Goal: Communication & Community: Participate in discussion

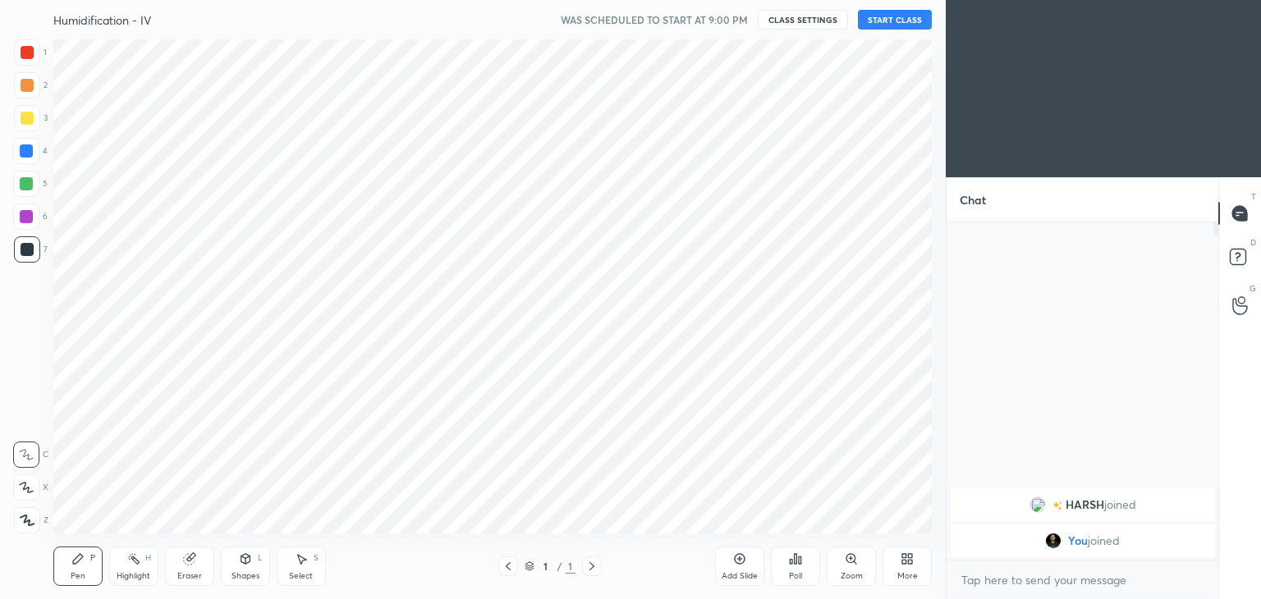
scroll to position [81586, 81201]
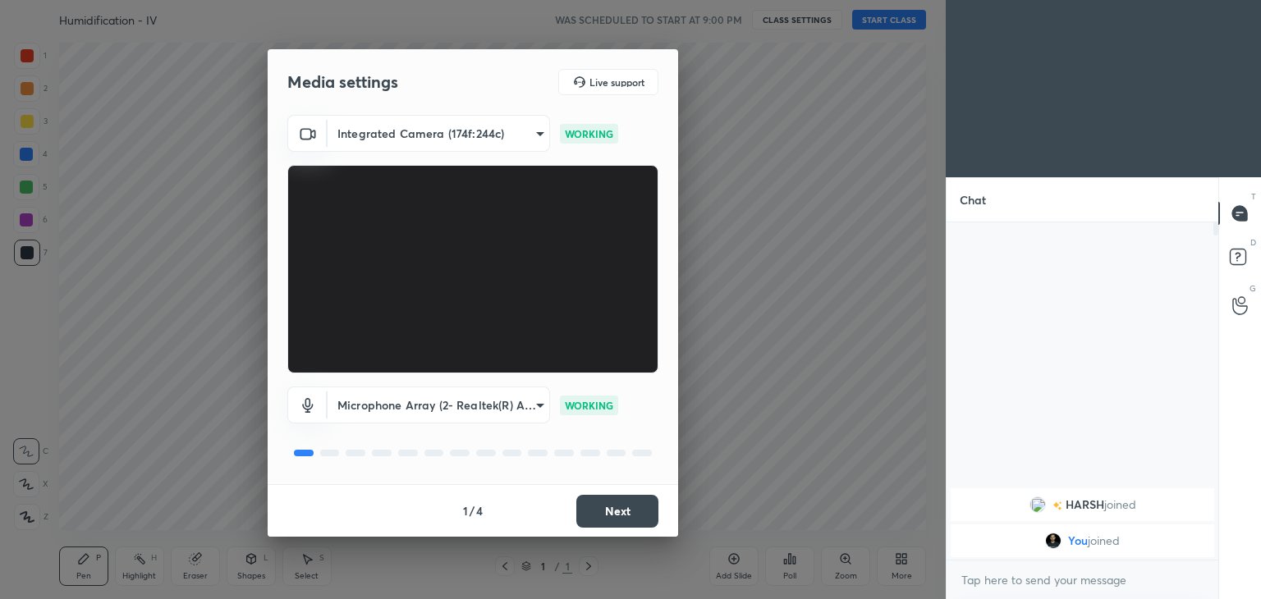
click at [626, 512] on button "Next" at bounding box center [617, 511] width 82 height 33
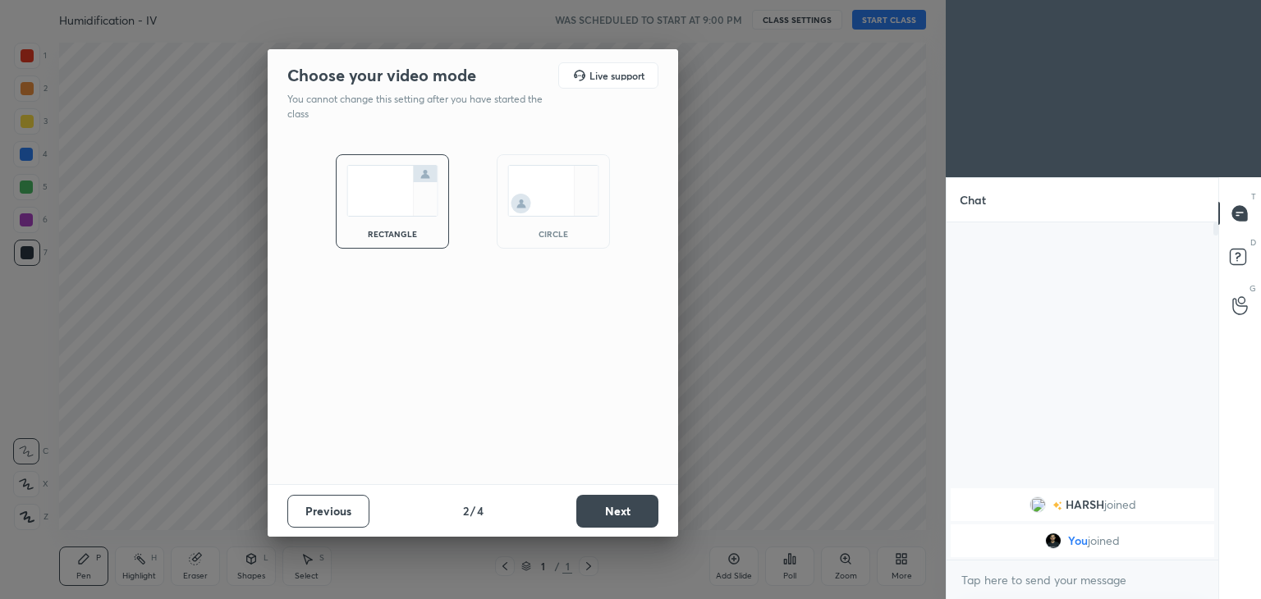
click at [626, 512] on button "Next" at bounding box center [617, 511] width 82 height 33
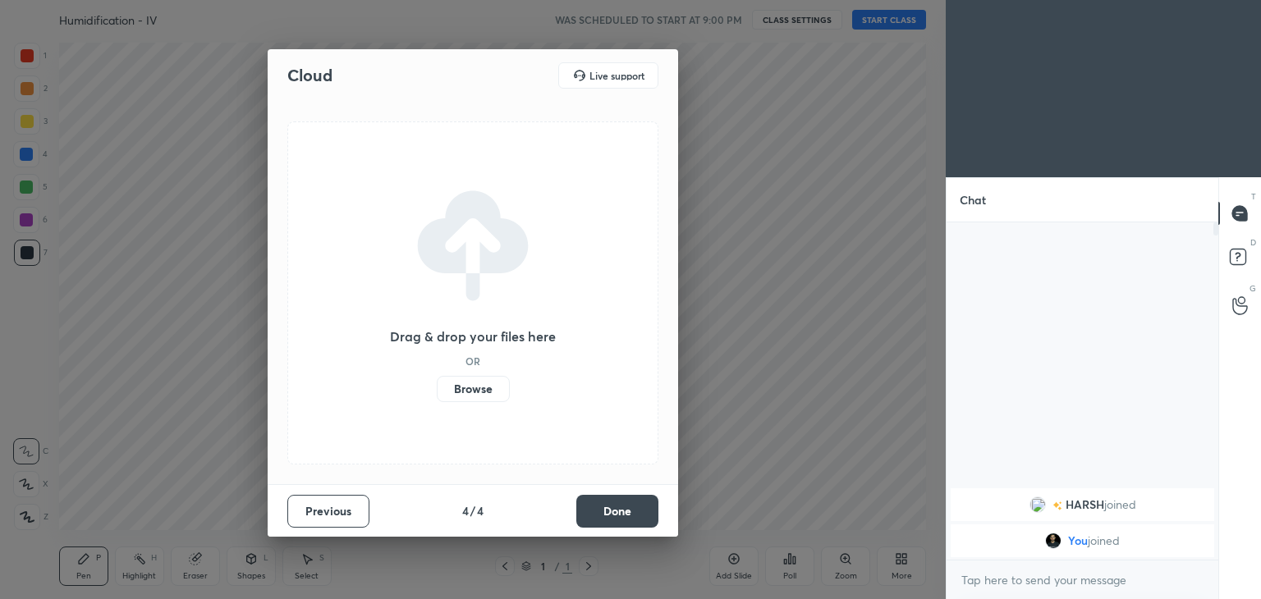
click at [626, 512] on button "Done" at bounding box center [617, 511] width 82 height 33
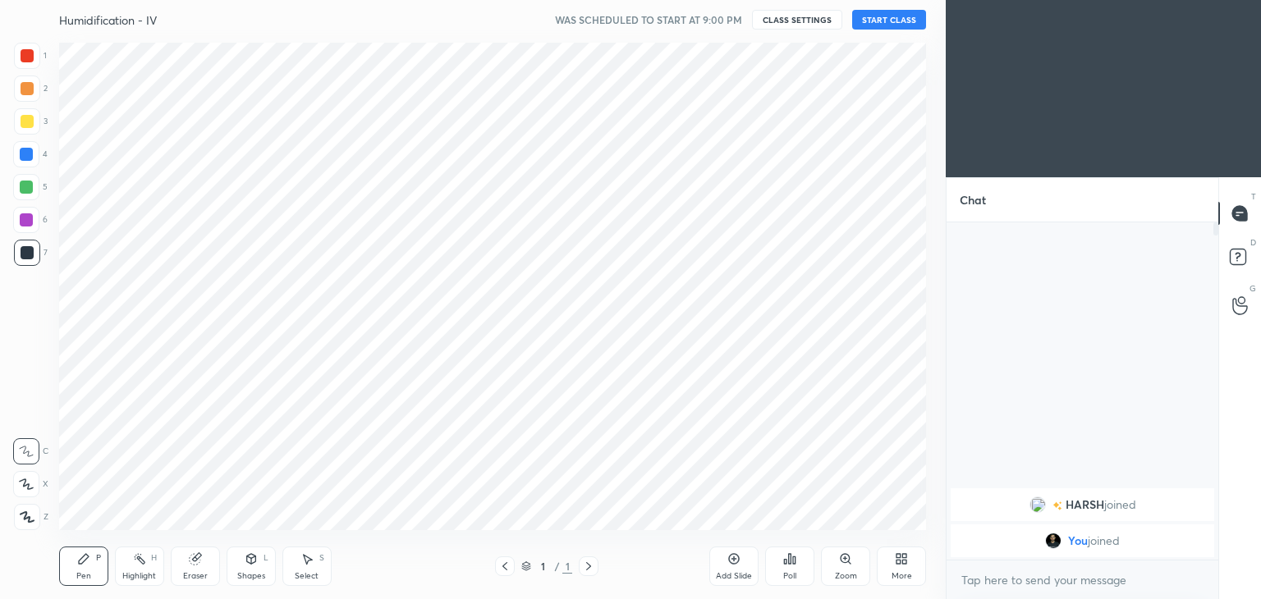
click at [626, 512] on div "Cloud Live support Drag & drop your files here OR Browse Previous 4 / 4 Done" at bounding box center [473, 299] width 946 height 599
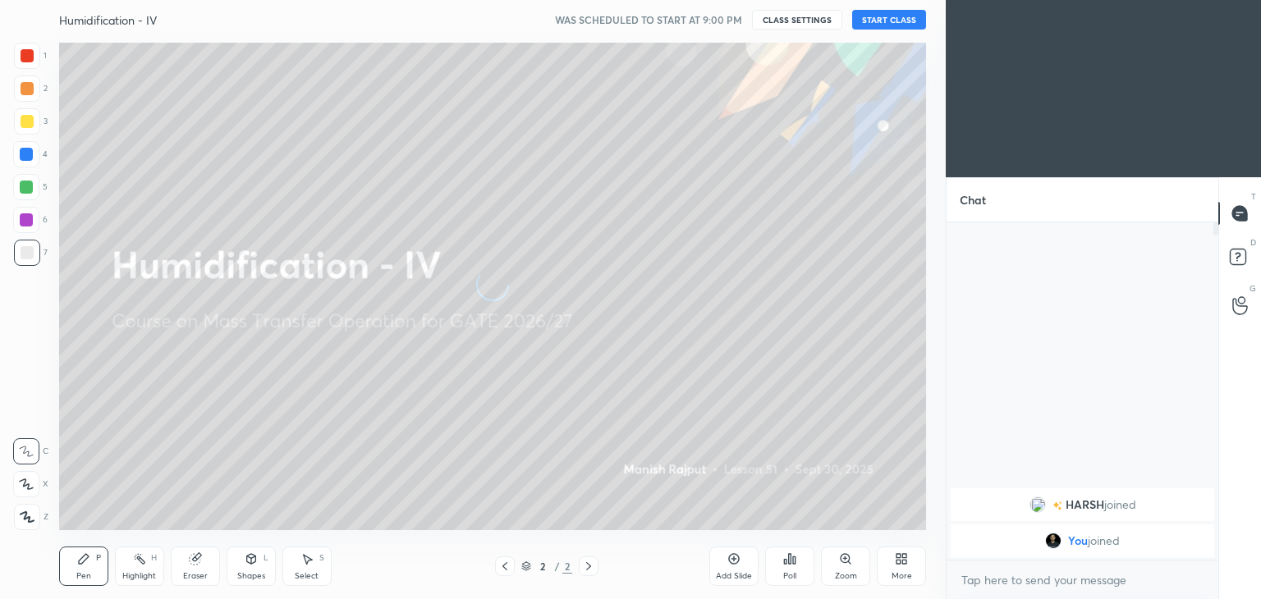
click at [812, 24] on button "CLASS SETTINGS" at bounding box center [797, 20] width 90 height 20
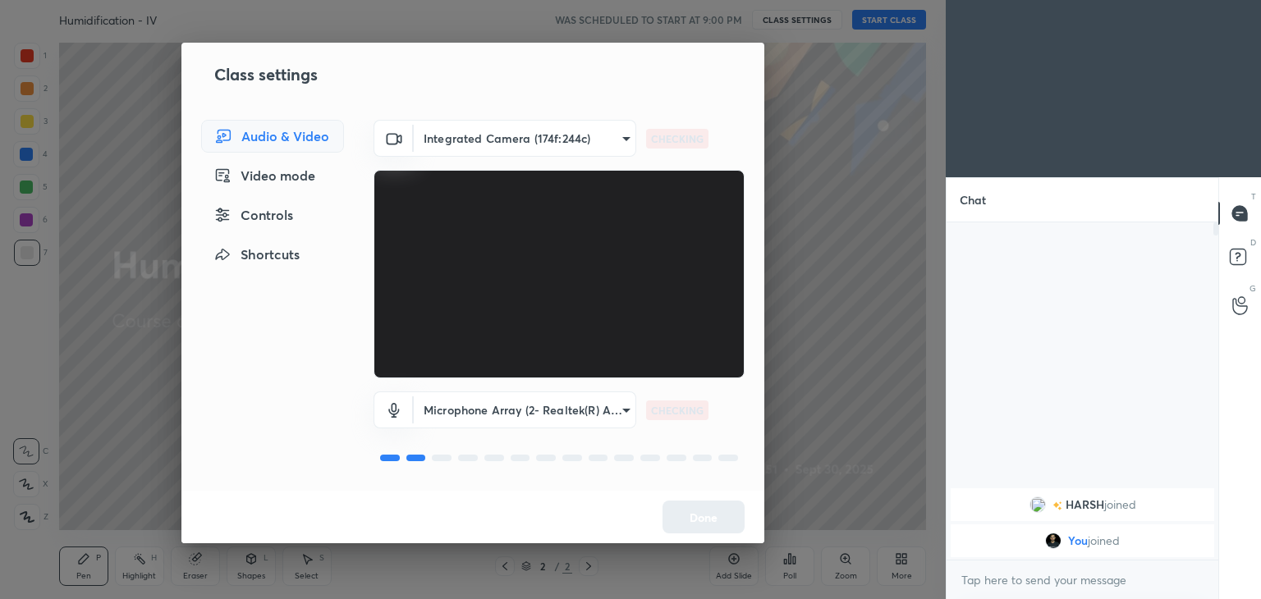
click at [514, 135] on body "1 2 3 4 5 6 7 C X Z C X Z E E Erase all H H Humidification - IV WAS SCHEDULED T…" at bounding box center [630, 299] width 1261 height 599
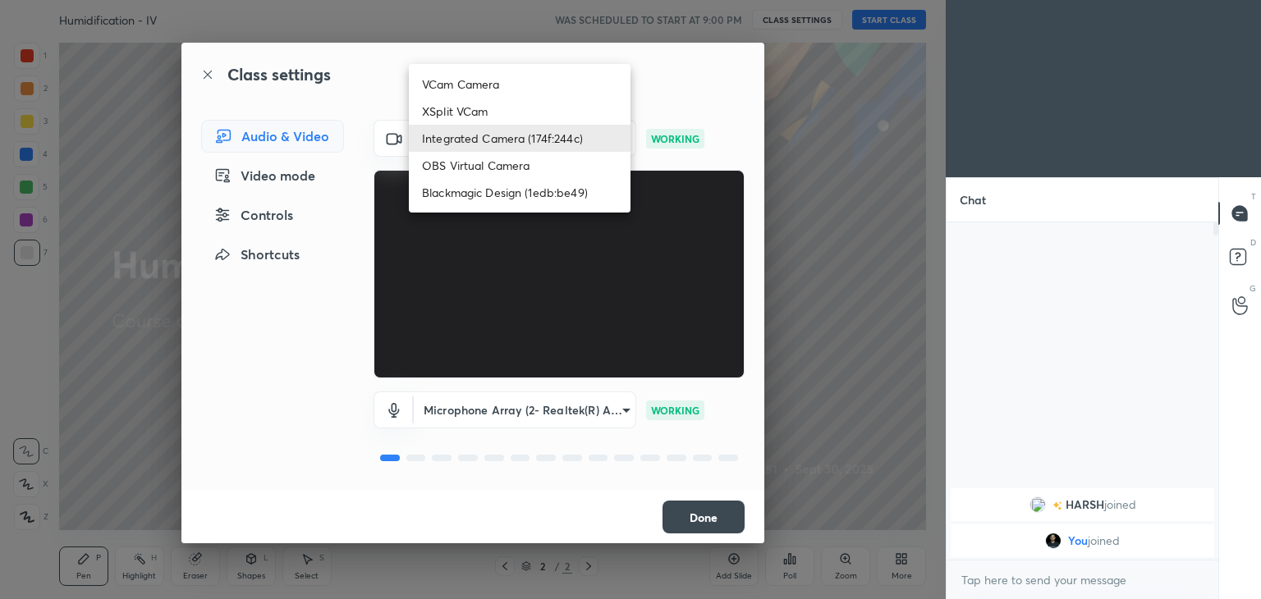
click at [473, 156] on li "OBS Virtual Camera" at bounding box center [520, 165] width 222 height 27
type input "1b7d90ff9b48708a9bf9ccb9ea8cf7253d66c4a54c322785e17a27f499fd61e3"
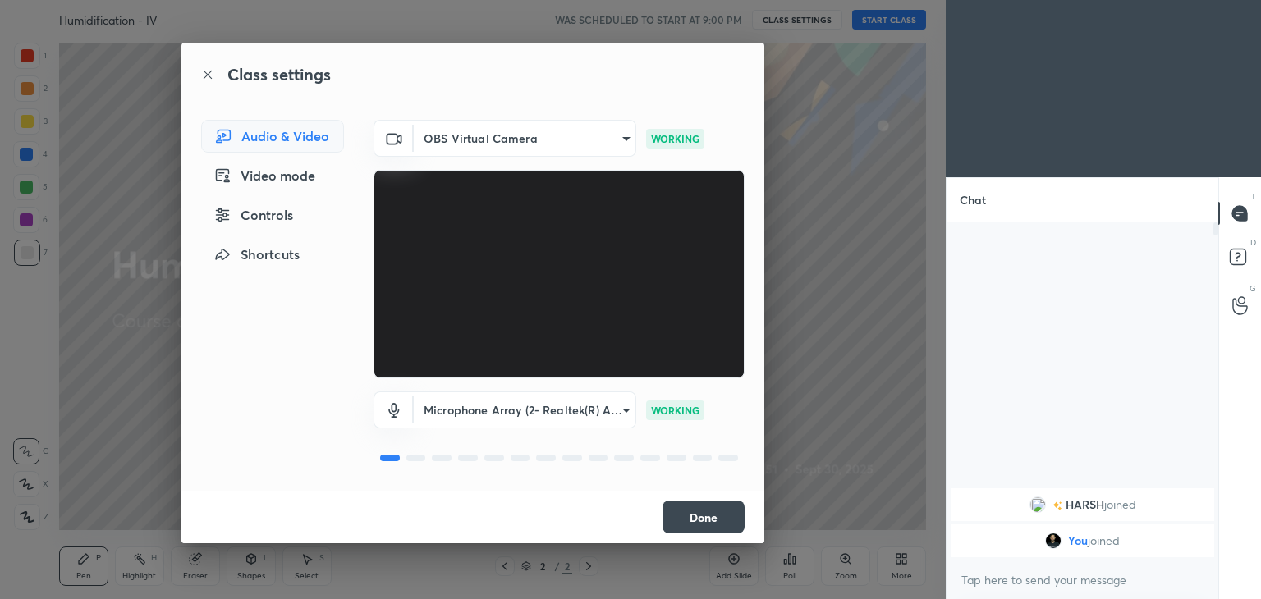
click at [722, 520] on button "Done" at bounding box center [703, 517] width 82 height 33
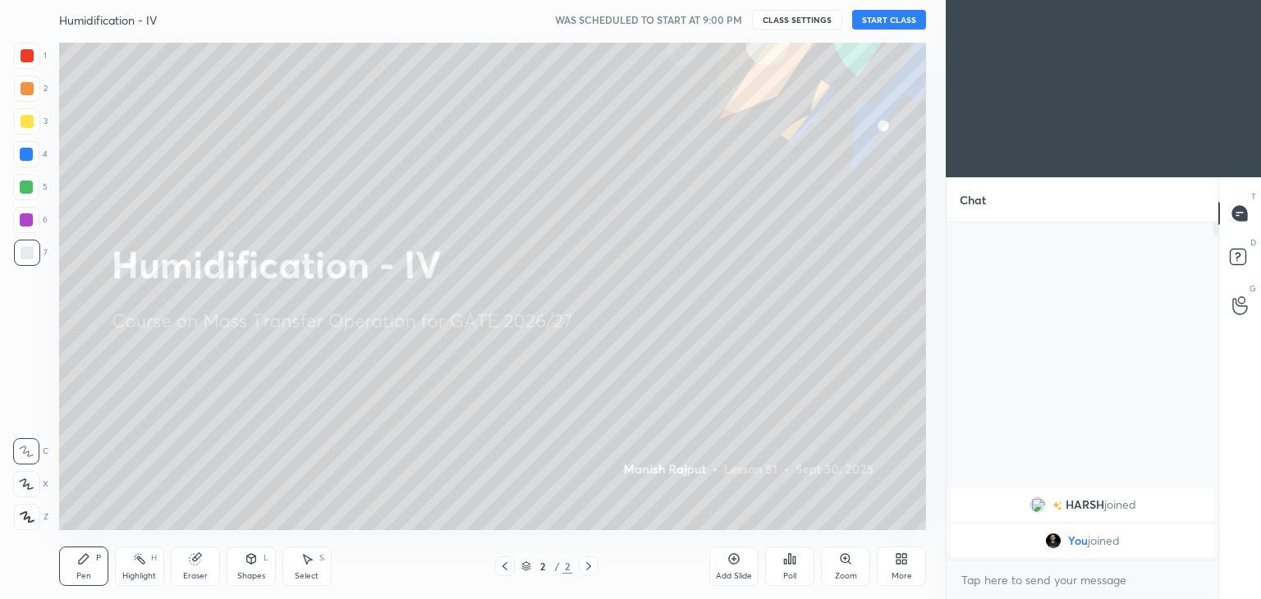
click at [900, 21] on button "START CLASS" at bounding box center [889, 20] width 74 height 20
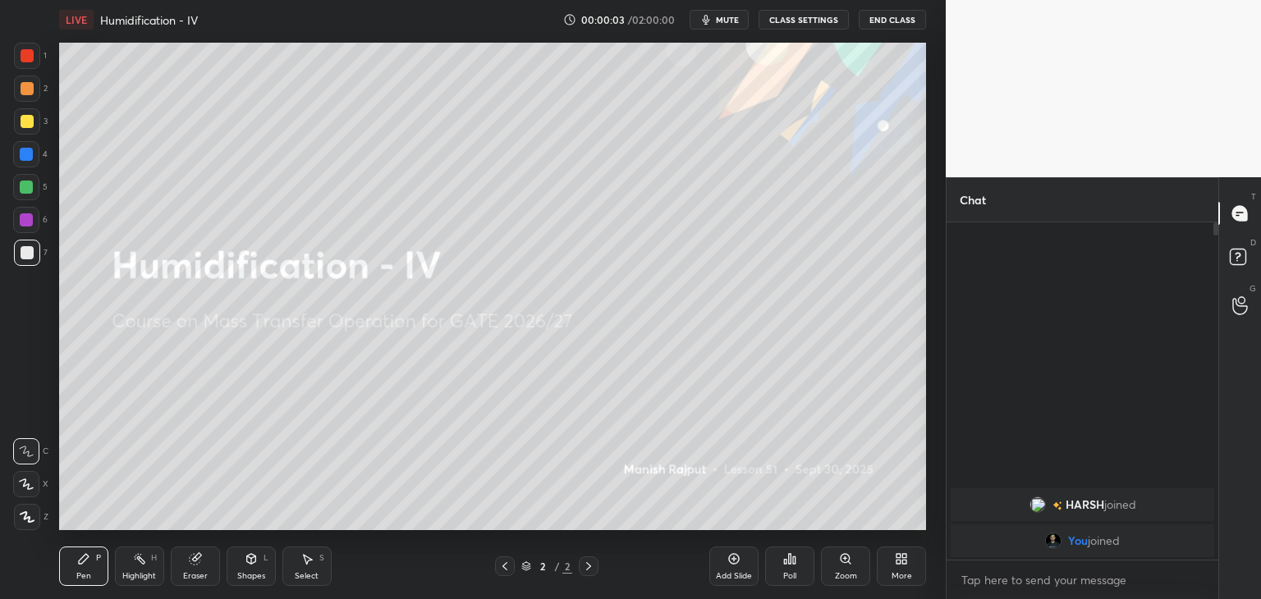
click at [733, 20] on span "mute" at bounding box center [727, 19] width 23 height 11
type textarea "x"
click at [996, 575] on textarea at bounding box center [1082, 580] width 245 height 26
type textarea "h"
type textarea "x"
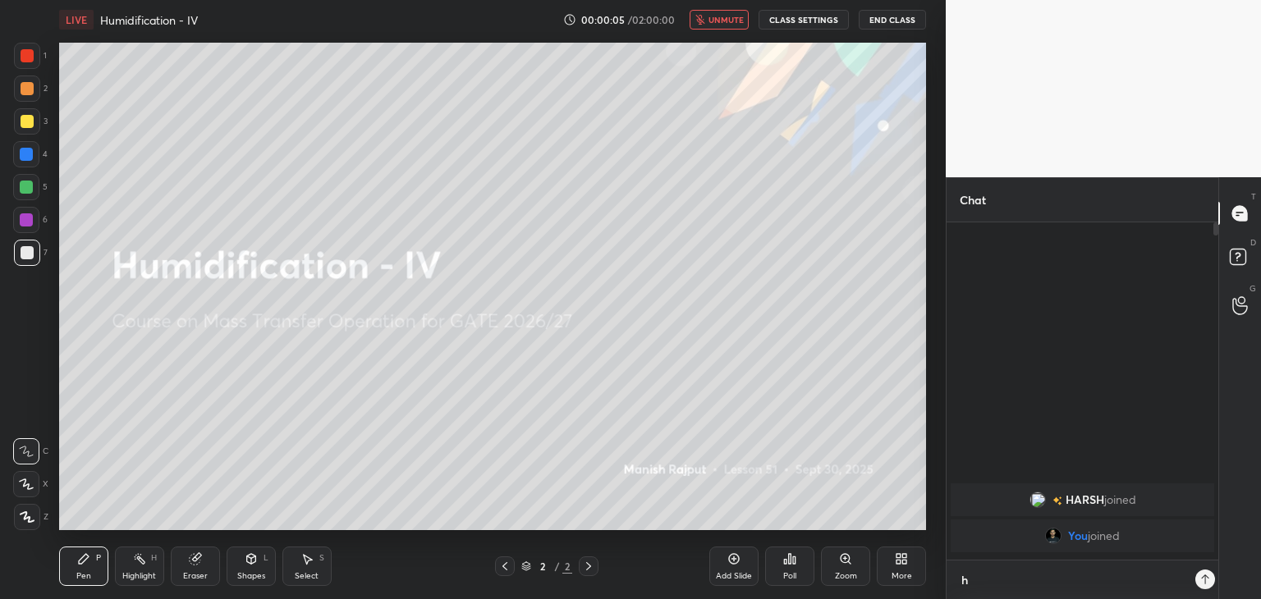
scroll to position [5, 5]
type textarea "hi"
type textarea "x"
type textarea "hi"
type textarea "x"
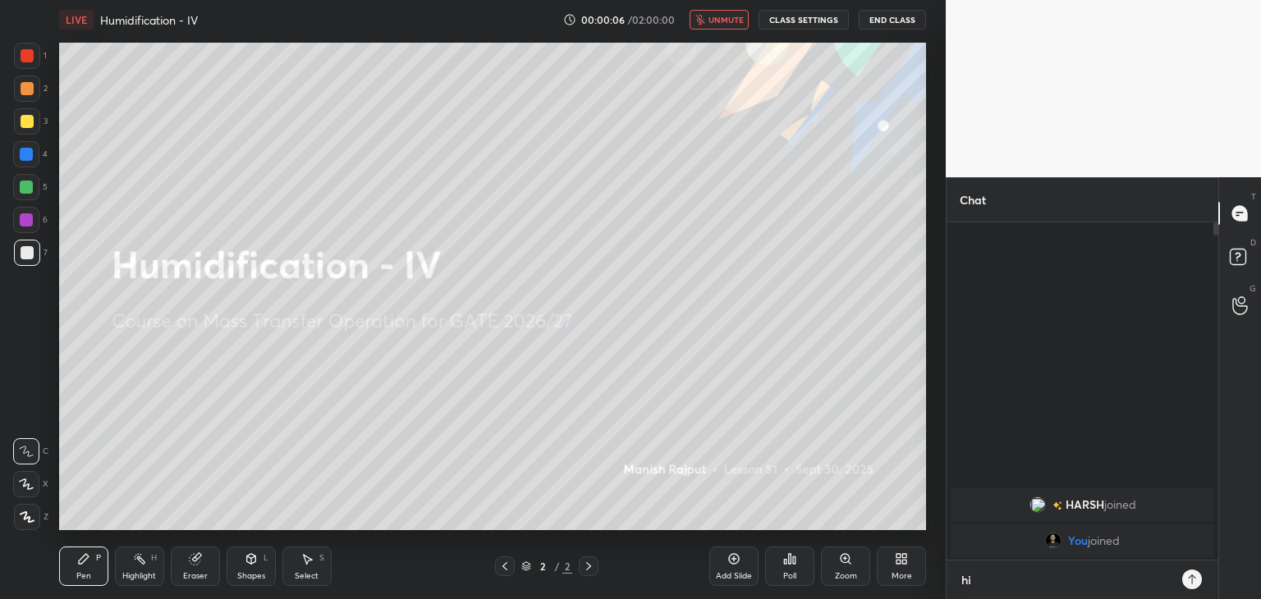
type textarea "hi g"
type textarea "x"
type textarea "hi [PERSON_NAME]"
type textarea "x"
type textarea "hi [PERSON_NAME]"
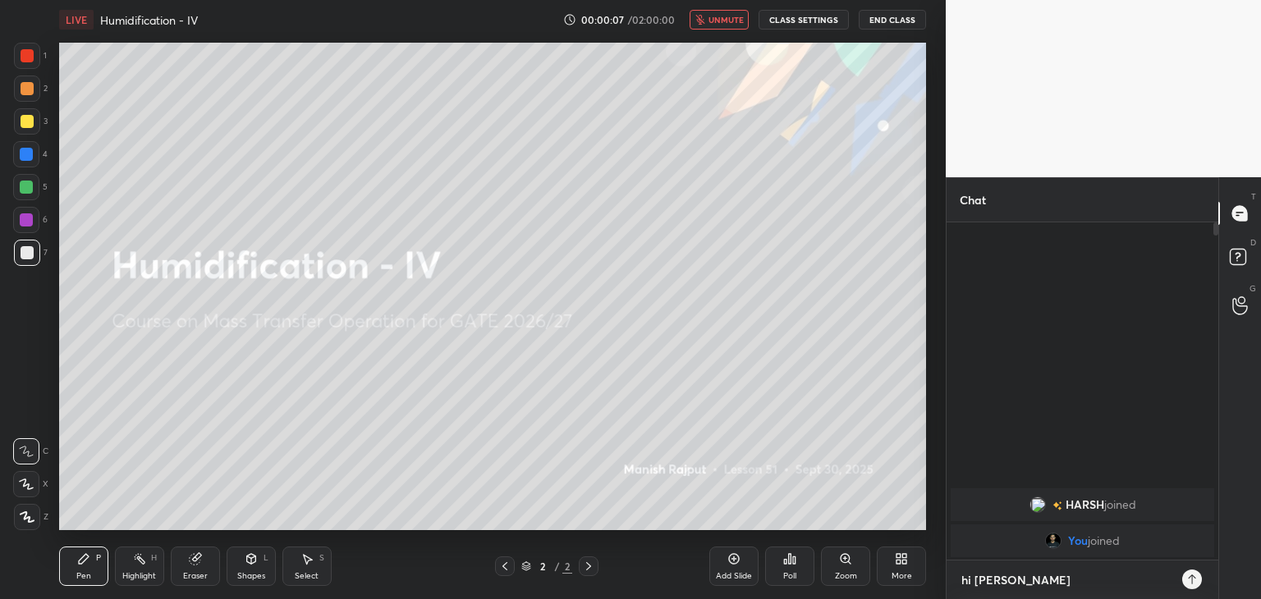
type textarea "x"
type textarea "hi guys"
type textarea "x"
type textarea "hi guys"
type textarea "x"
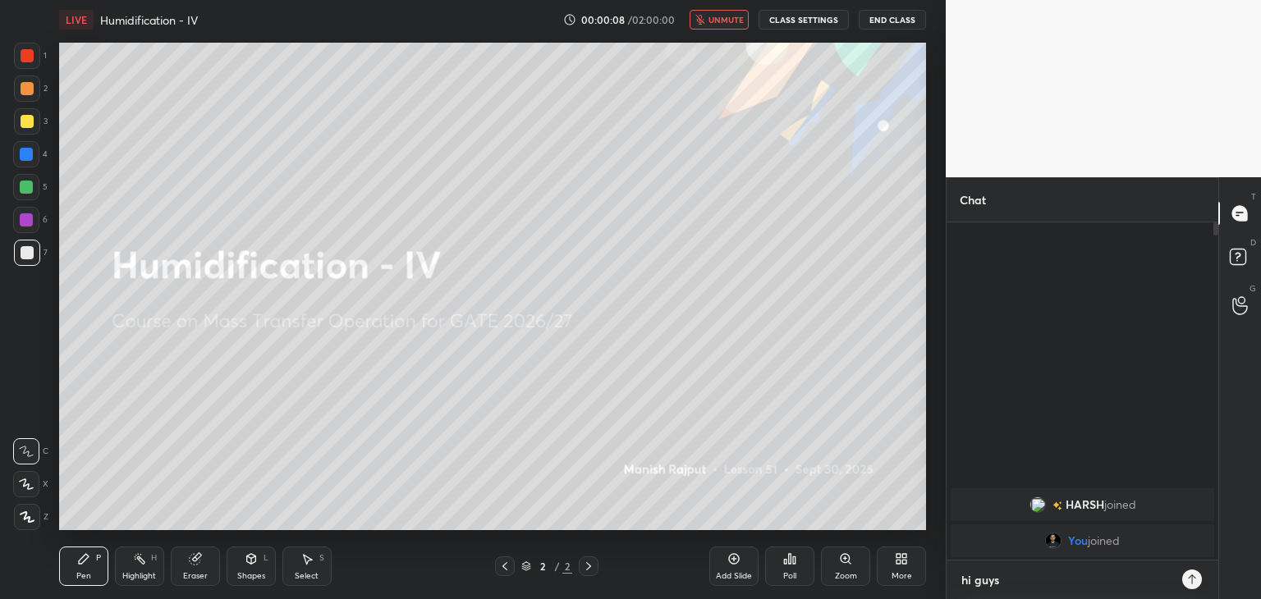
type textarea "hi guys n"
type textarea "x"
type textarea "hi guys no"
type textarea "x"
type textarea "hi guys no"
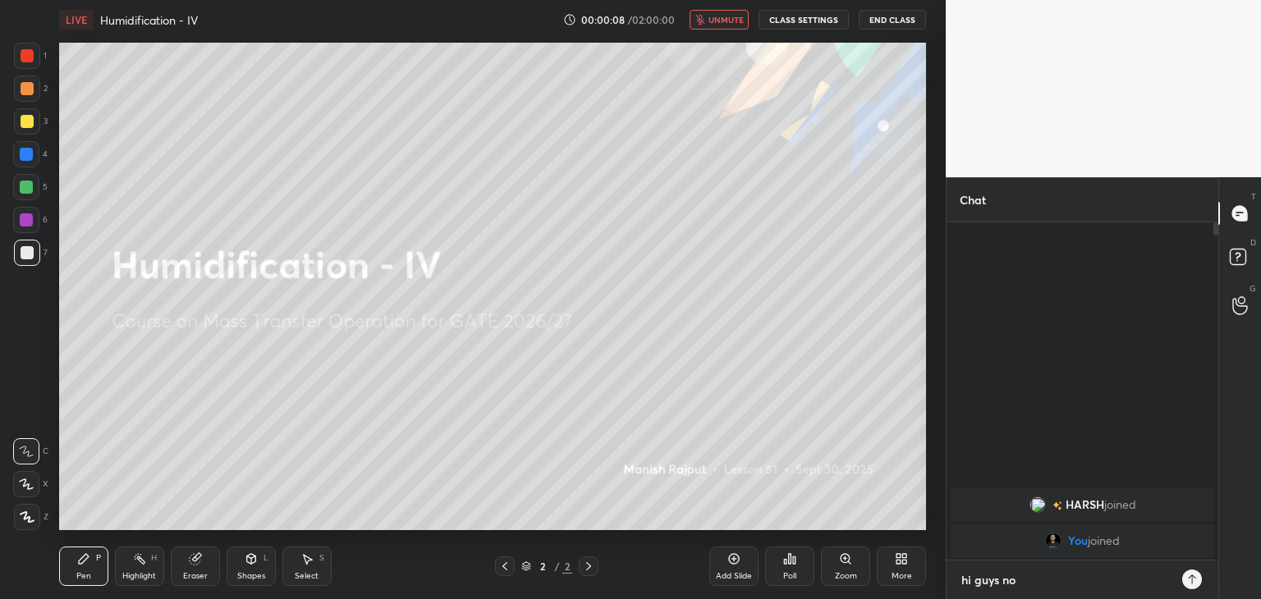
type textarea "x"
type textarea "hi guys no c"
type textarea "x"
type textarea "hi guys no cl"
type textarea "x"
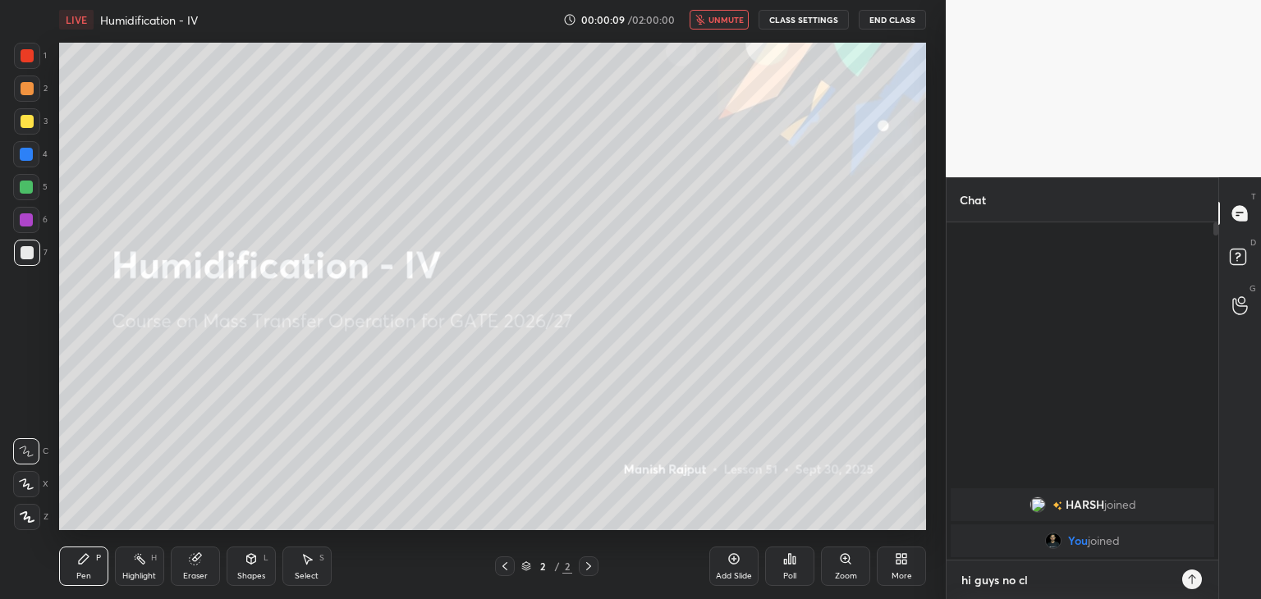
type textarea "hi guys no cla"
type textarea "x"
type textarea "hi guys no clas"
type textarea "x"
type textarea "hi guys no class"
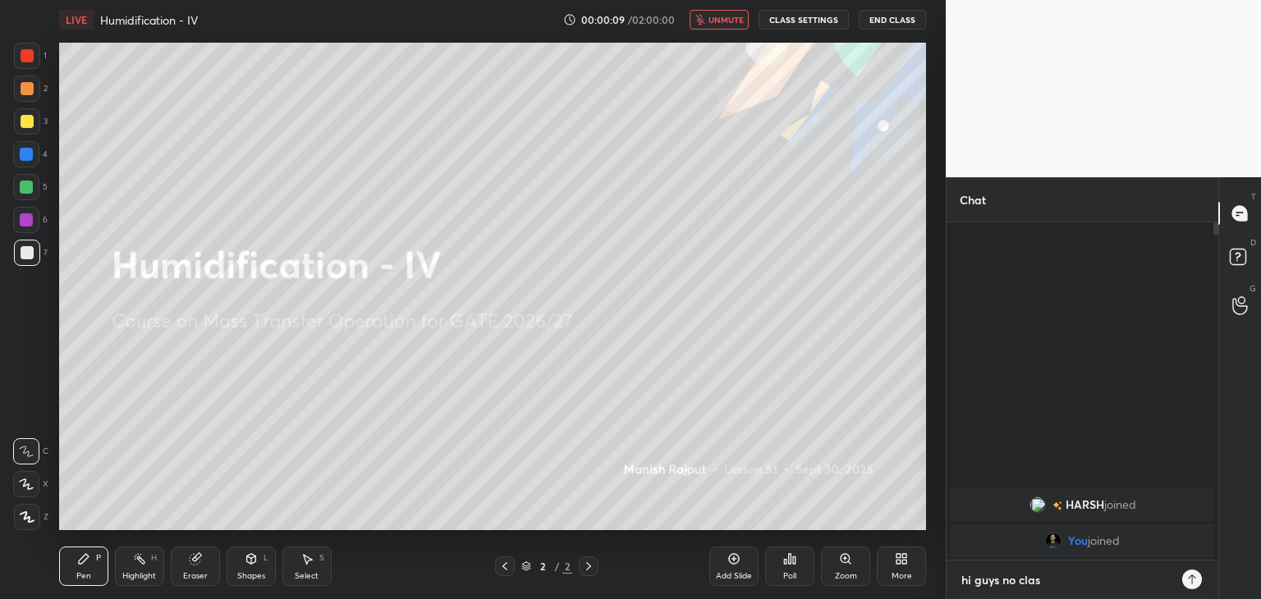
type textarea "x"
type textarea "hi guys no class"
type textarea "x"
type textarea "hi guys no class t"
type textarea "x"
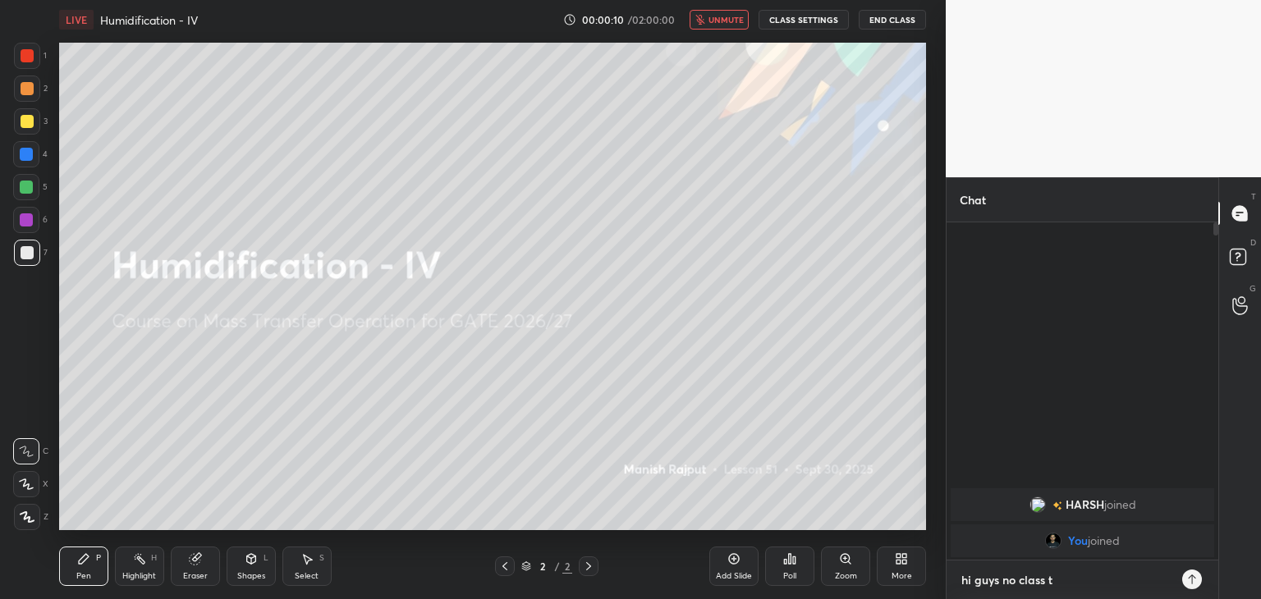
type textarea "hi guys no class to"
type textarea "x"
type textarea "hi guys no class [PERSON_NAME]"
type textarea "x"
type textarea "hi guys no class toda"
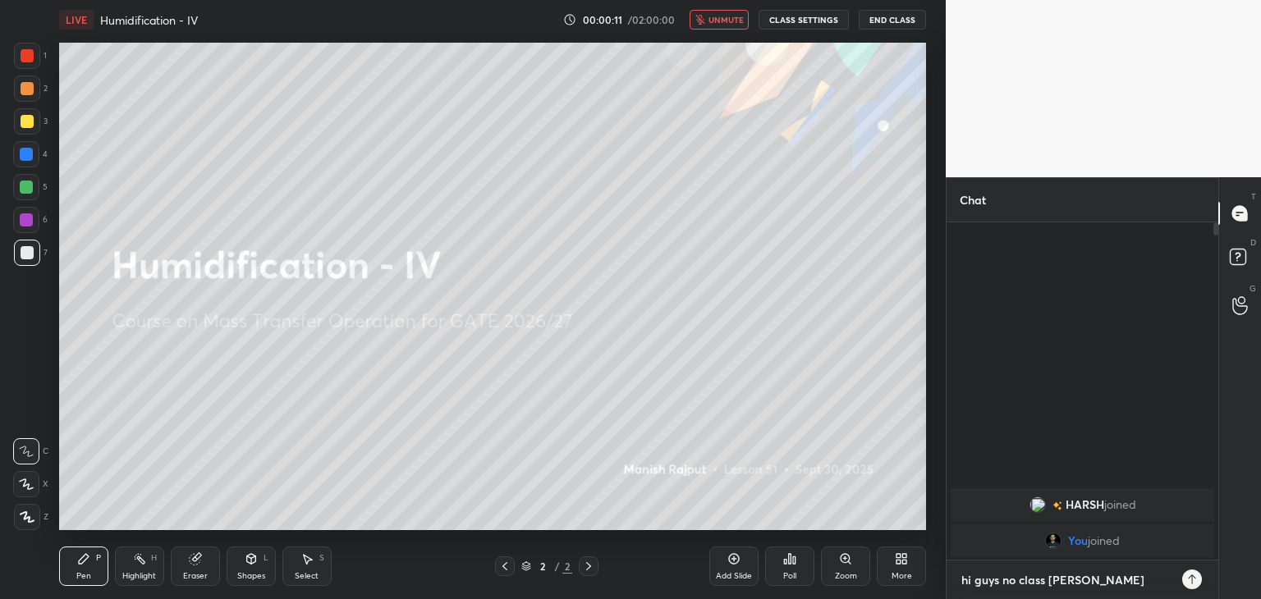
type textarea "x"
type textarea "hi guys no class [DATE]"
type textarea "x"
type textarea "hi guys no class [DATE]"
type textarea "x"
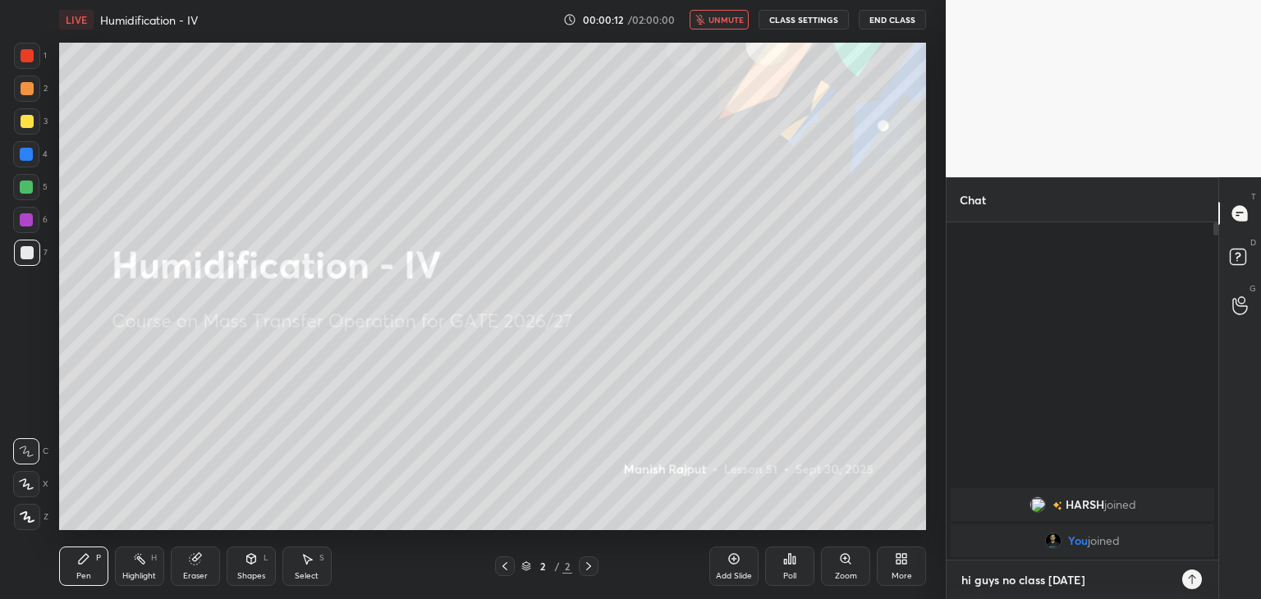
type textarea "hi guys no class [DATE]"
type textarea "x"
type textarea "hi guys no class [DATE]."
type textarea "x"
type textarea "hi guys no class [DATE]"
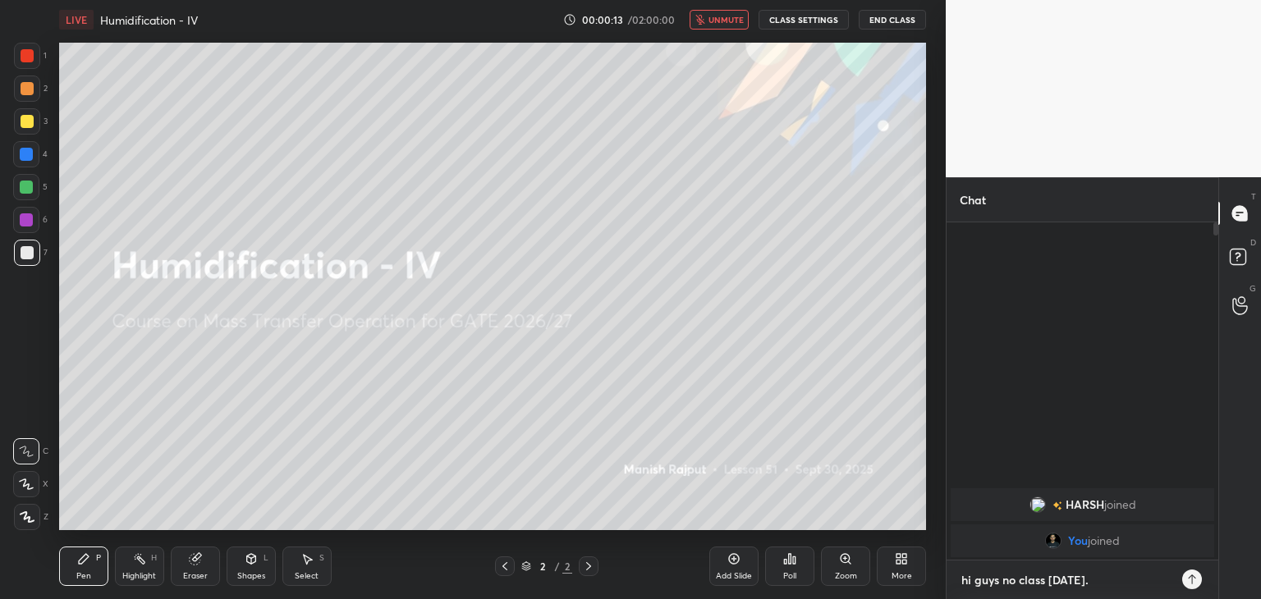
type textarea "x"
type textarea "hi guys no class [DATE],"
type textarea "x"
type textarea "hi guys no class [DATE],"
type textarea "x"
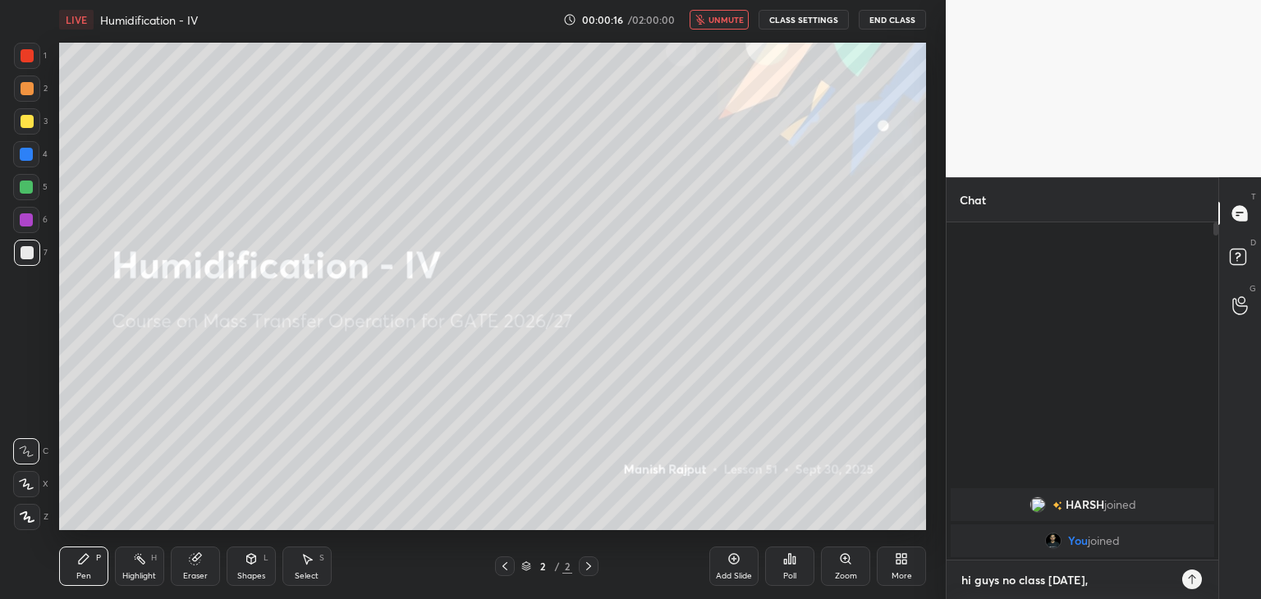
type textarea "hi guys no class [DATE], w"
type textarea "x"
type textarea "hi guys no class [DATE], we"
type textarea "x"
type textarea "hi guys no class [DATE], we"
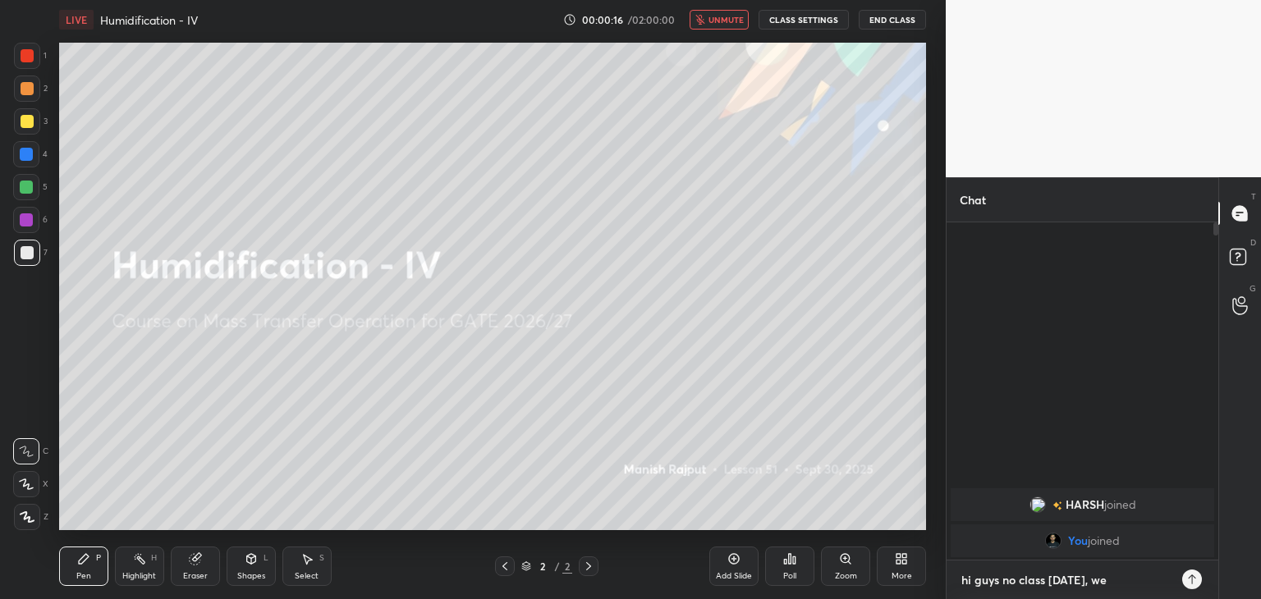
type textarea "x"
type textarea "hi guys no class [DATE], we h"
type textarea "x"
type textarea "hi guys no class [DATE], we ha"
type textarea "x"
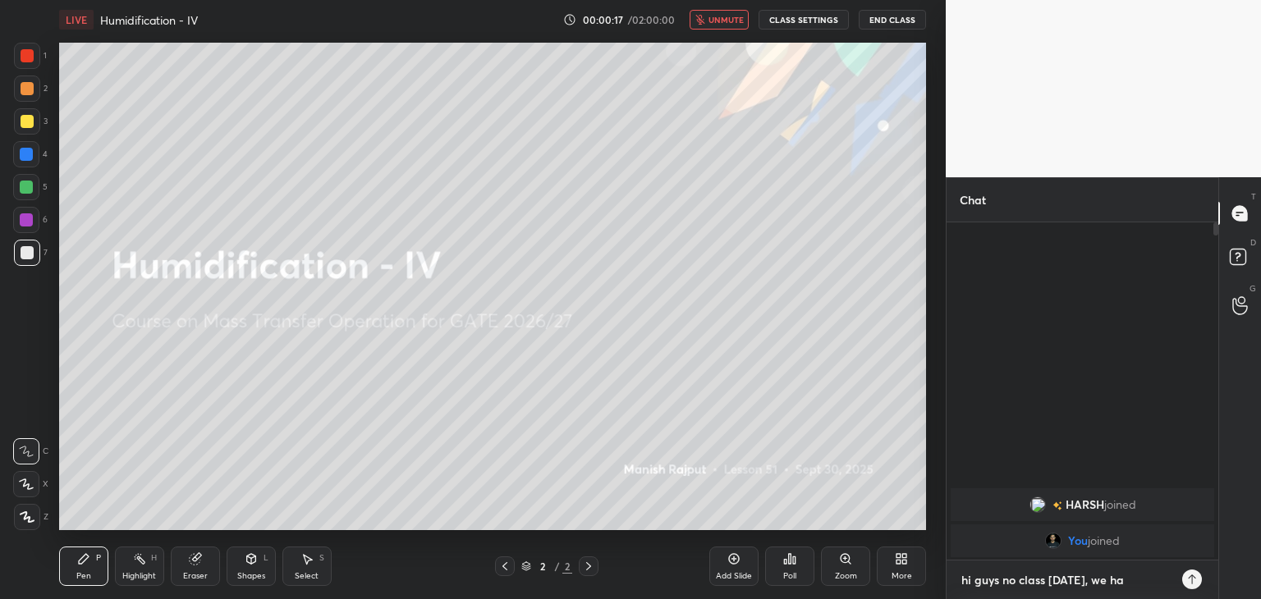
type textarea "hi guys no class [DATE], we hav"
type textarea "x"
type textarea "hi guys no class [DATE], we have"
type textarea "x"
type textarea "hi guys no class [DATE], we have"
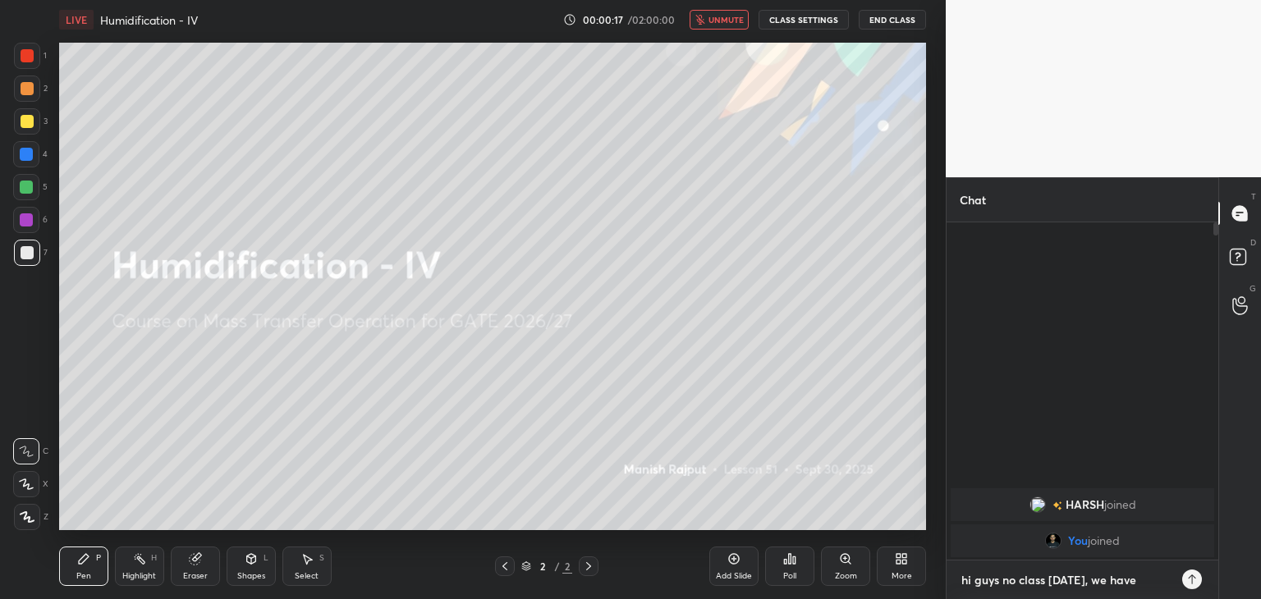
type textarea "x"
type textarea "hi guys no class [DATE], we have y"
type textarea "x"
type textarea "hi guys no class [DATE], we have yo"
type textarea "x"
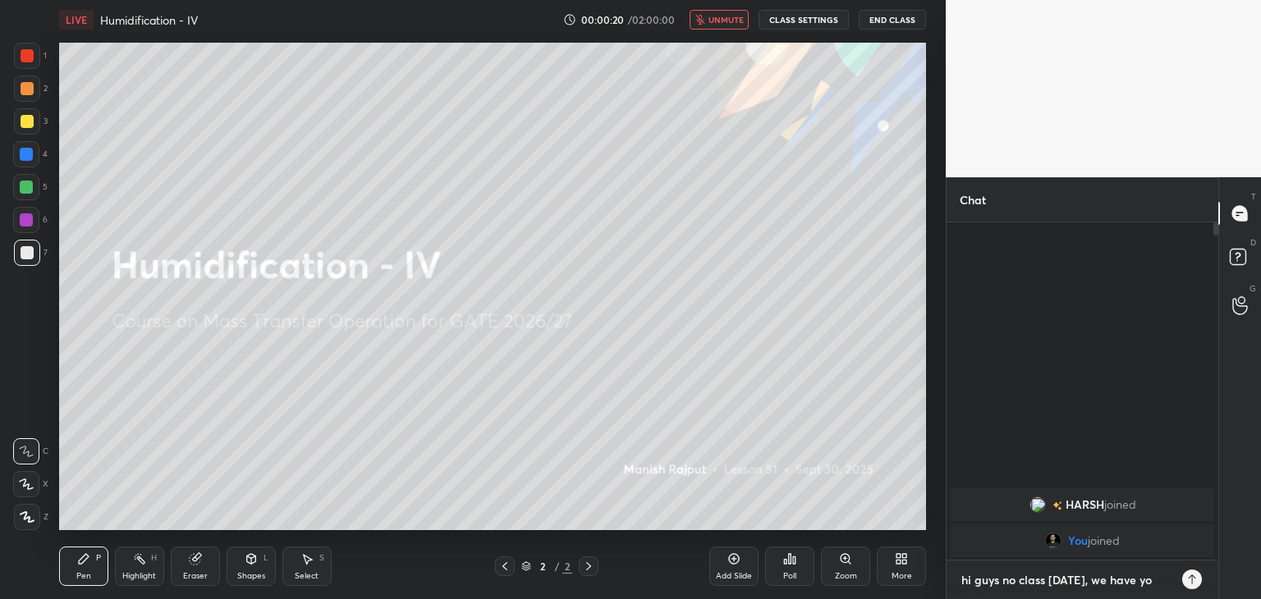
type textarea "hi guys no class [DATE], we have y"
type textarea "x"
type textarea "hi guys no class [DATE], we have"
type textarea "x"
type textarea "hi guys no class [DATE], we have"
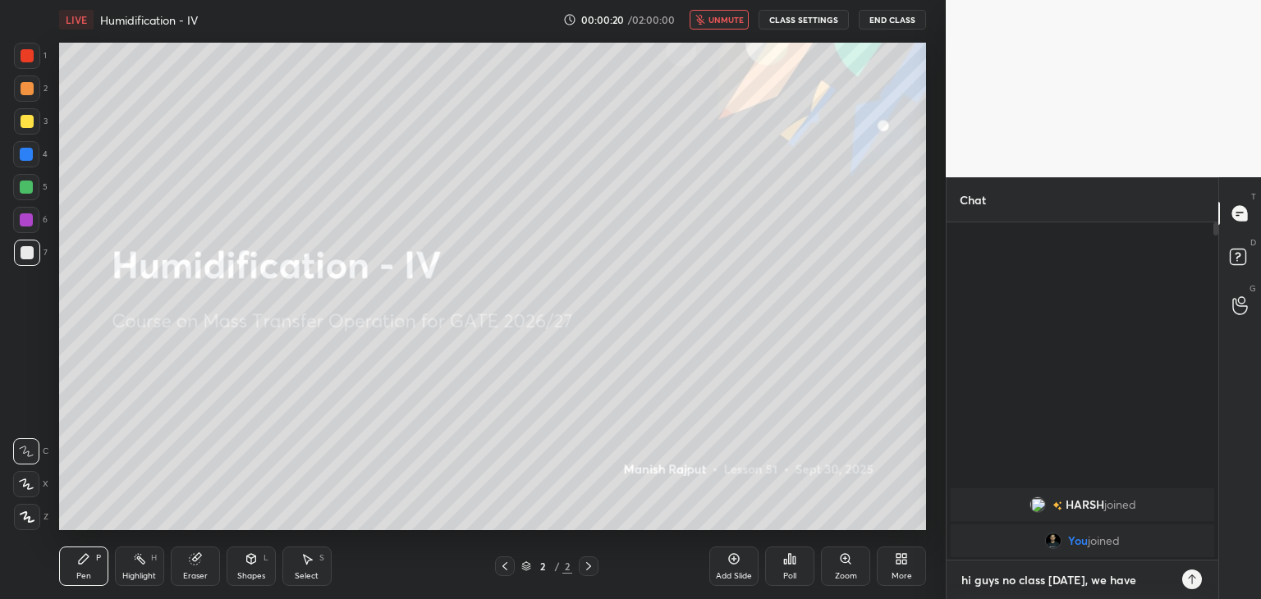
type textarea "x"
type textarea "hi guys no class [DATE], we have"
type textarea "x"
type textarea "hi guys no class [DATE], we have c"
type textarea "x"
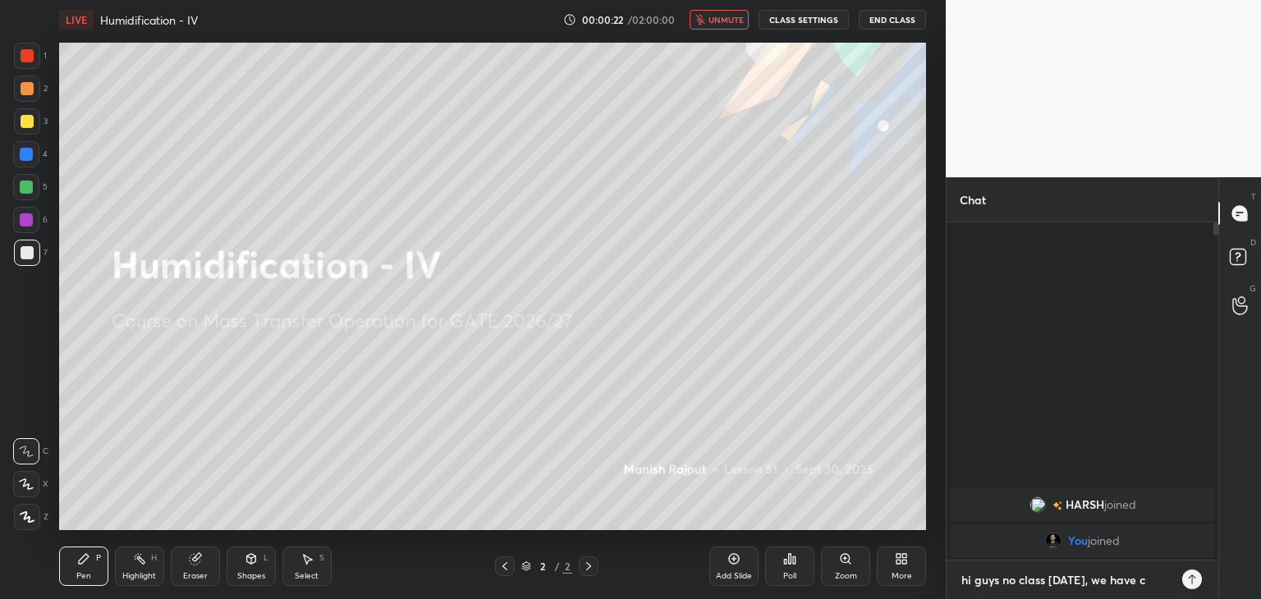
type textarea "hi guys no class [DATE], we have cr"
type textarea "x"
type textarea "hi guys no class [DATE], we have cre"
type textarea "x"
type textarea "hi guys no class [DATE], we have cre"
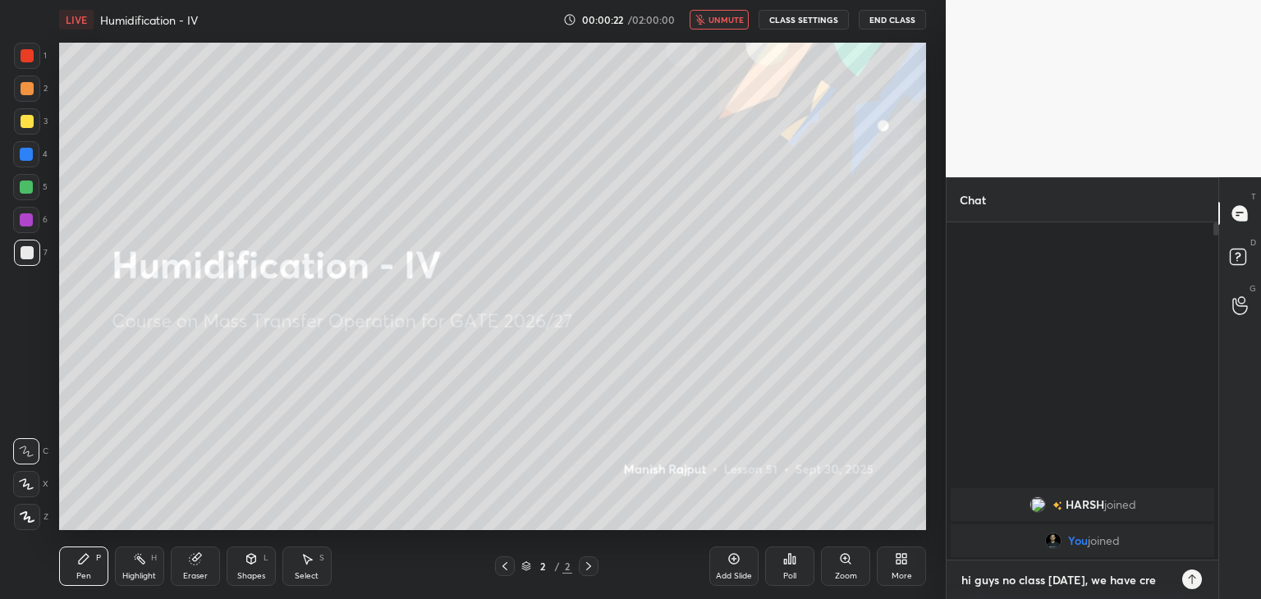
type textarea "x"
type textarea "hi guys no class [DATE], we have cre c"
type textarea "x"
type textarea "hi guys no class [DATE], we have cre cl"
type textarea "x"
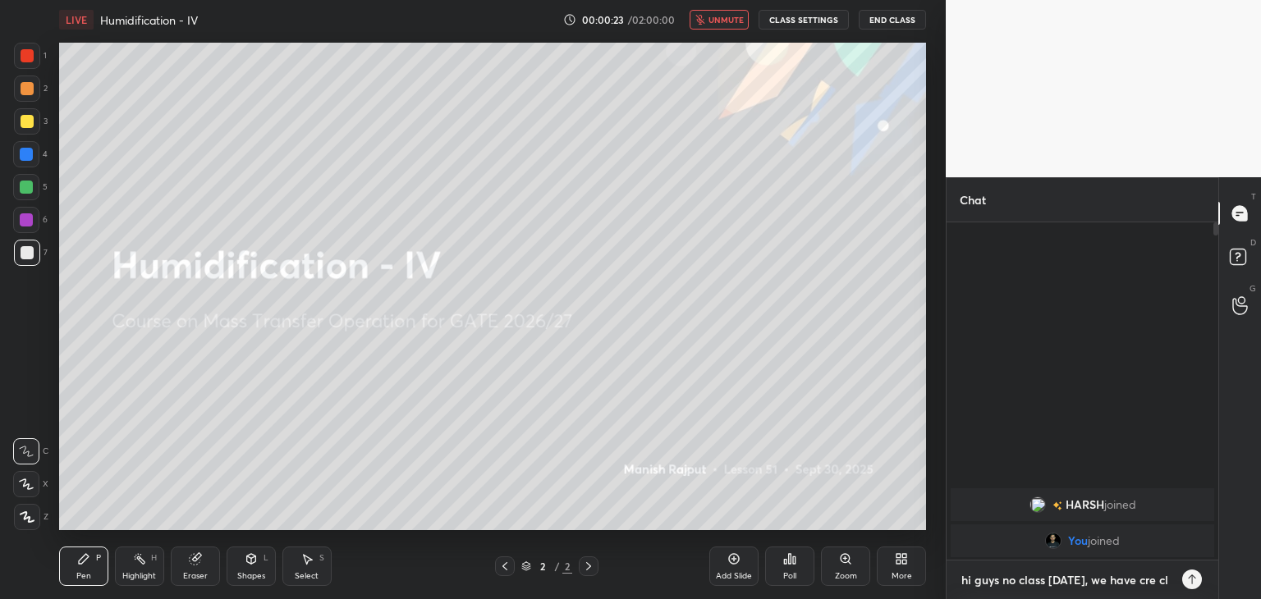
type textarea "hi guys no class [DATE], we have cre cla"
type textarea "x"
type textarea "hi guys no class [DATE], we have cre clas"
type textarea "x"
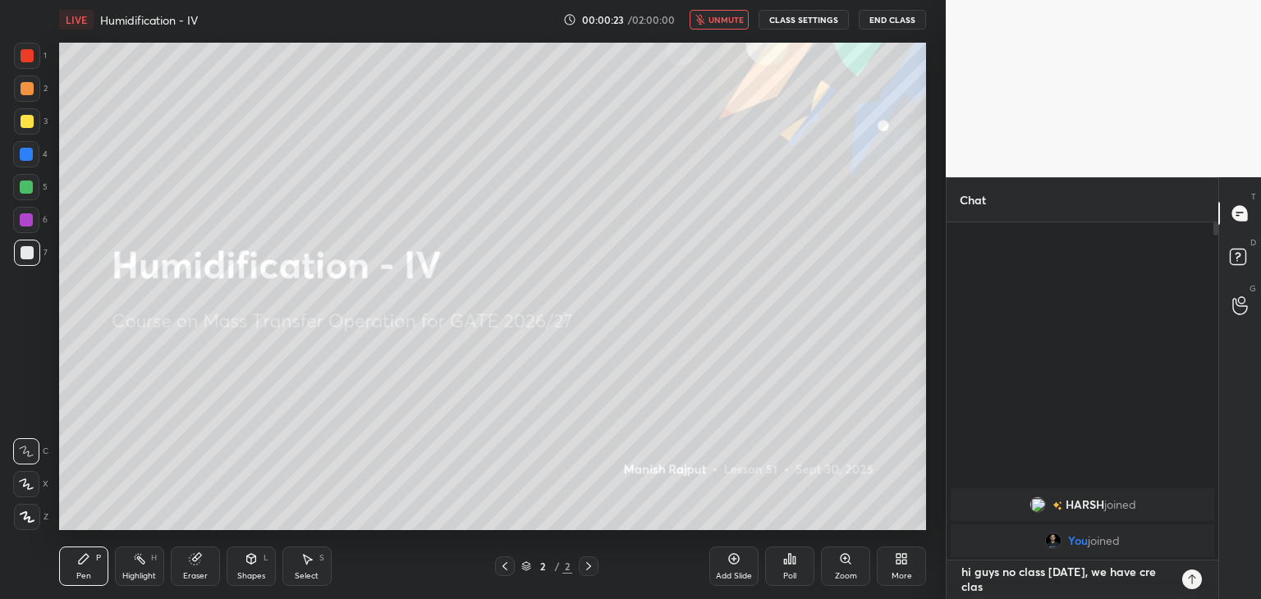
type textarea "hi guys no class [DATE], we have cre class"
type textarea "x"
type textarea "hi guys no class [DATE], we have cre class"
type textarea "x"
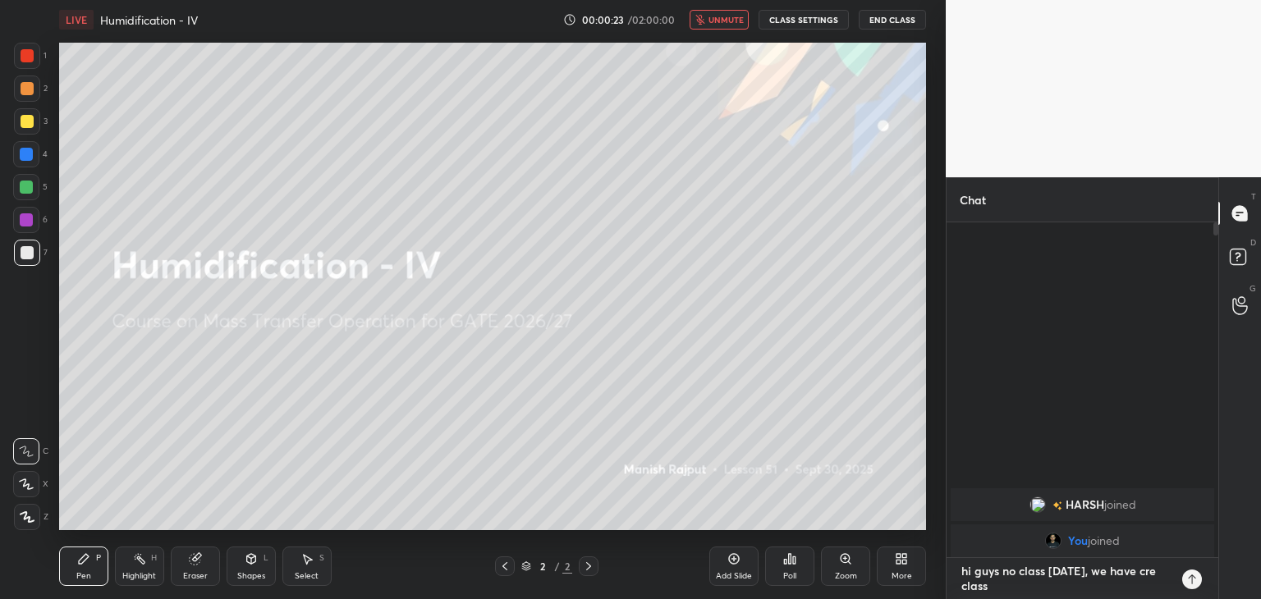
scroll to position [6, 5]
type textarea "hi guys no class [DATE], we have cre class o"
type textarea "x"
type textarea "hi guys no class [DATE], we have cre class on"
type textarea "x"
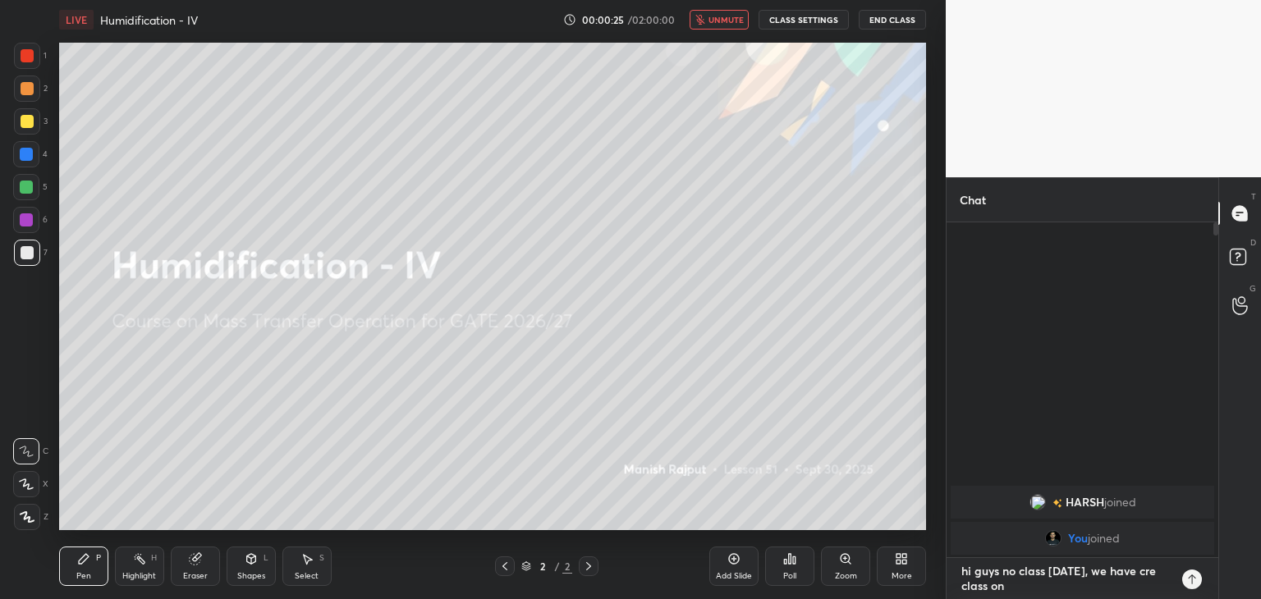
type textarea "hi guys no class [DATE], we have cre class on"
type textarea "x"
type textarea "hi guys no class [DATE], we have cre class on y"
type textarea "x"
type textarea "hi guys no class [DATE], we have cre class on yo"
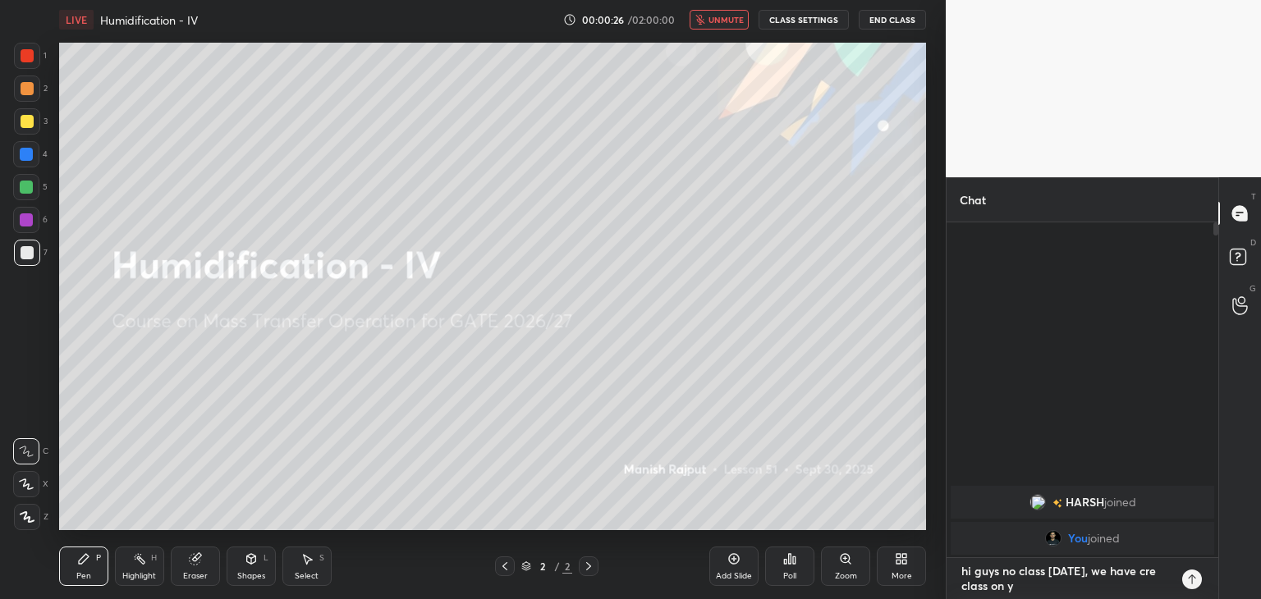
type textarea "x"
type textarea "hi guys no class [DATE], we have cre class on you"
type textarea "x"
type textarea "hi guys no class [DATE], we have cre class on you"
type textarea "x"
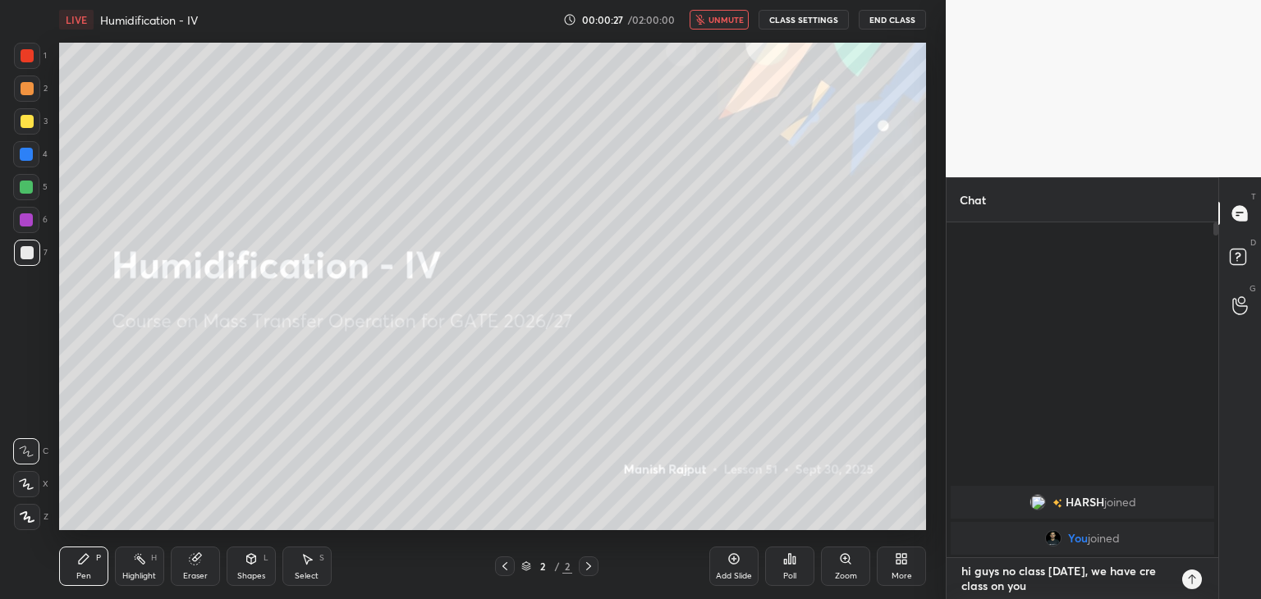
type textarea "hi guys no class [DATE], we have cre class on you t"
type textarea "x"
type textarea "hi guys no class [DATE], we have cre class on you tu"
type textarea "x"
type textarea "hi guys no class [DATE], we have cre class on you tub"
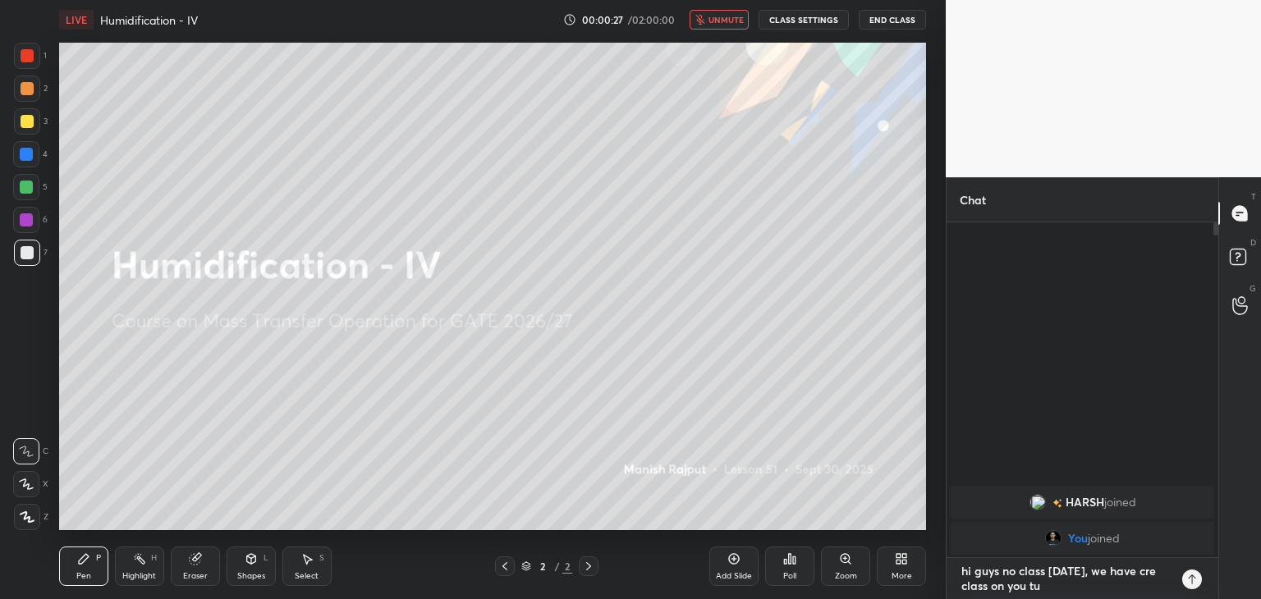
type textarea "x"
type textarea "hi guys no class [DATE], we have cre class on you tube"
type textarea "x"
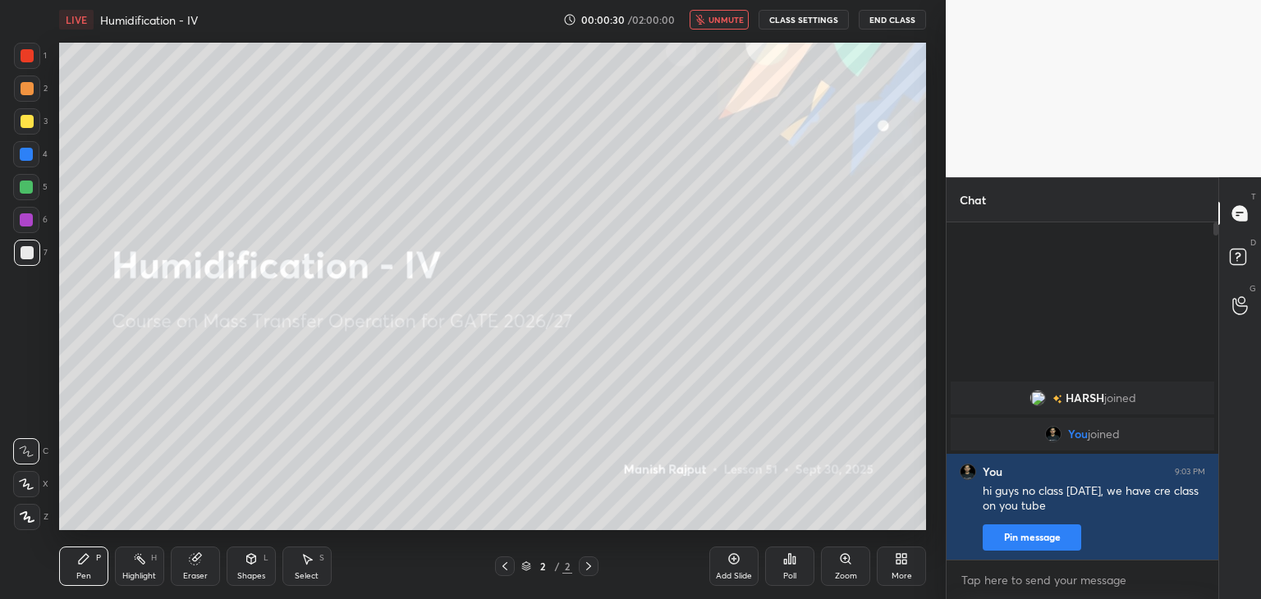
type textarea "x"
click at [795, 15] on button "CLASS SETTINGS" at bounding box center [803, 20] width 90 height 20
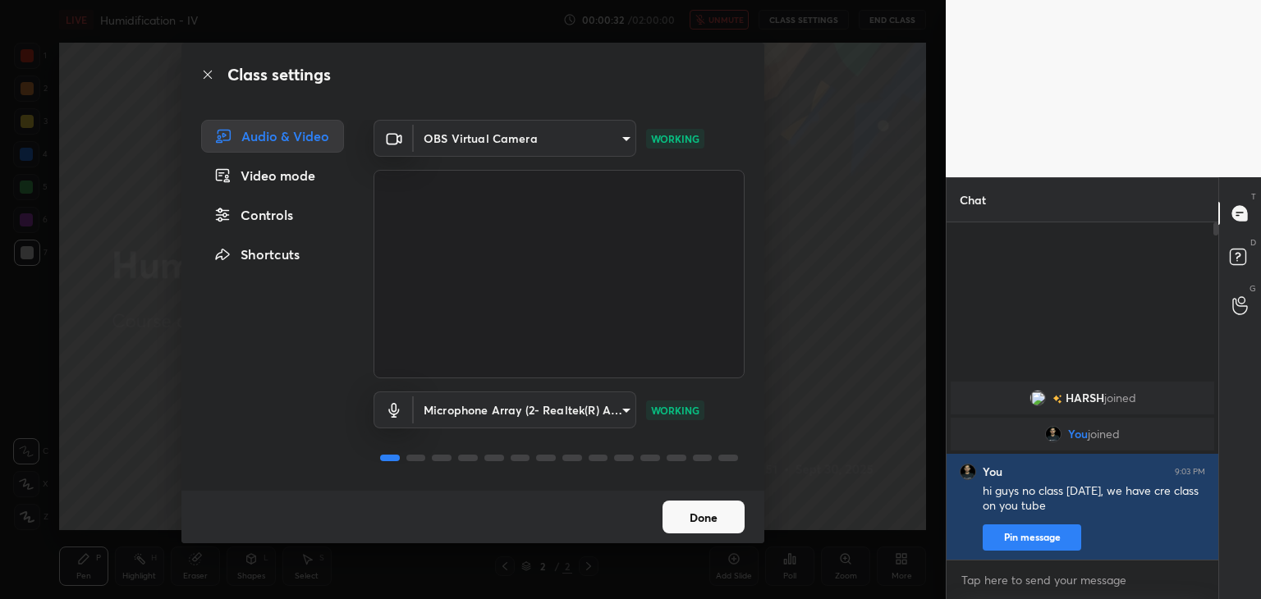
click at [720, 518] on button "Done" at bounding box center [703, 517] width 82 height 33
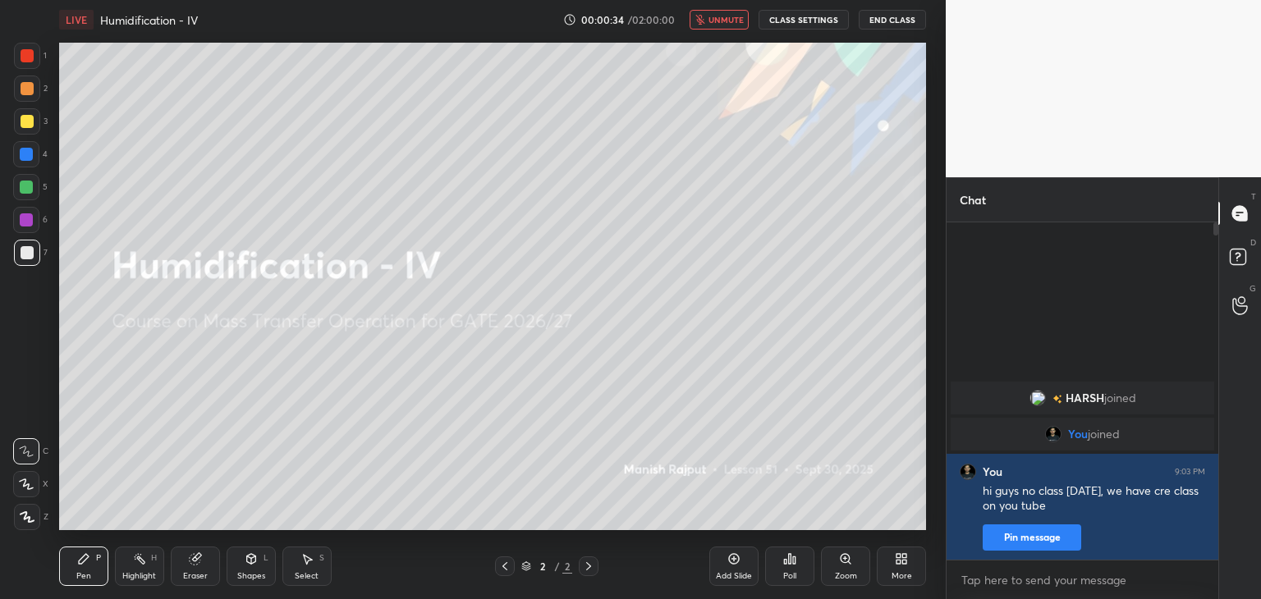
click at [784, 569] on div "Poll" at bounding box center [789, 566] width 49 height 39
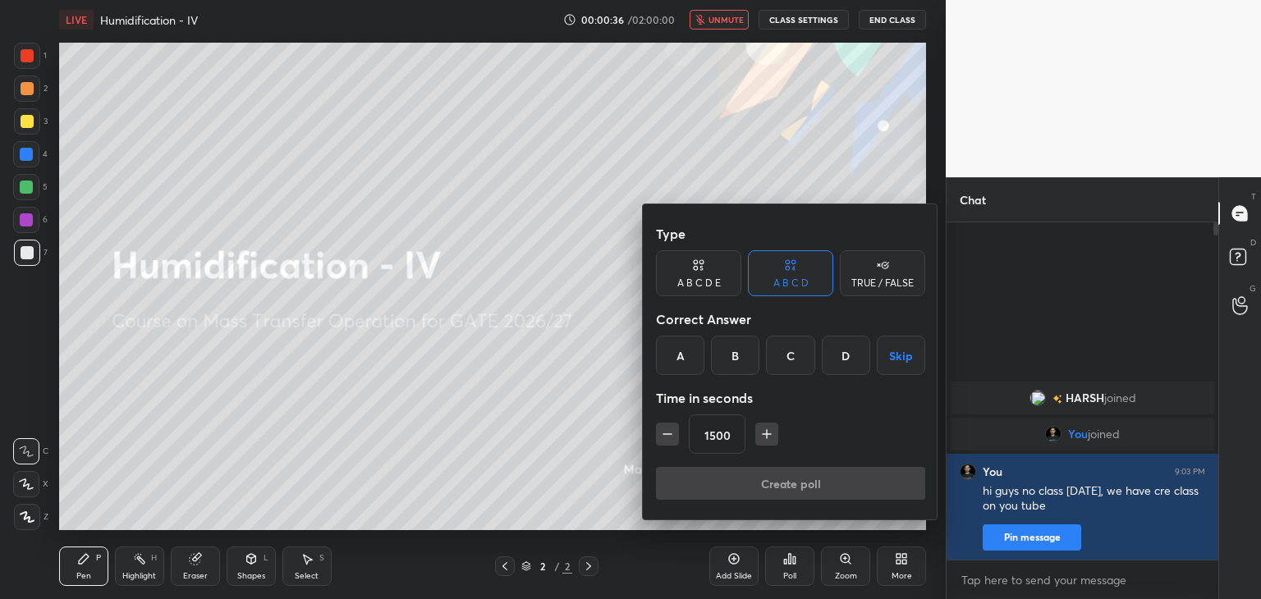
click at [666, 426] on icon "button" at bounding box center [667, 434] width 16 height 16
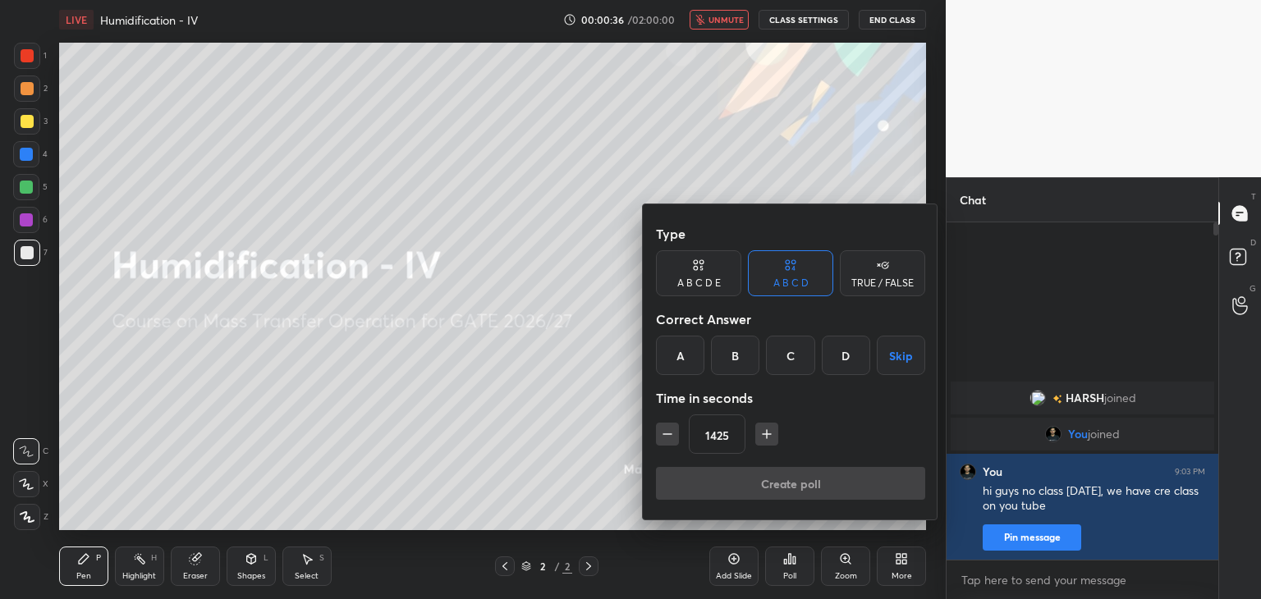
click at [666, 426] on icon "button" at bounding box center [667, 434] width 16 height 16
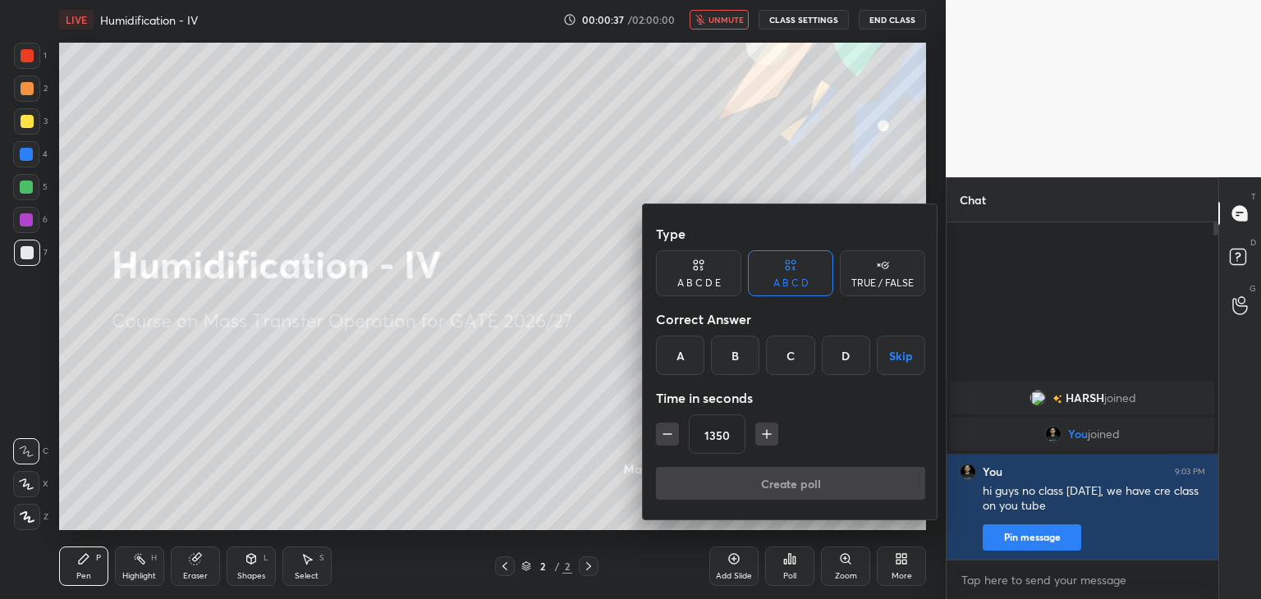
click at [666, 426] on icon "button" at bounding box center [667, 434] width 16 height 16
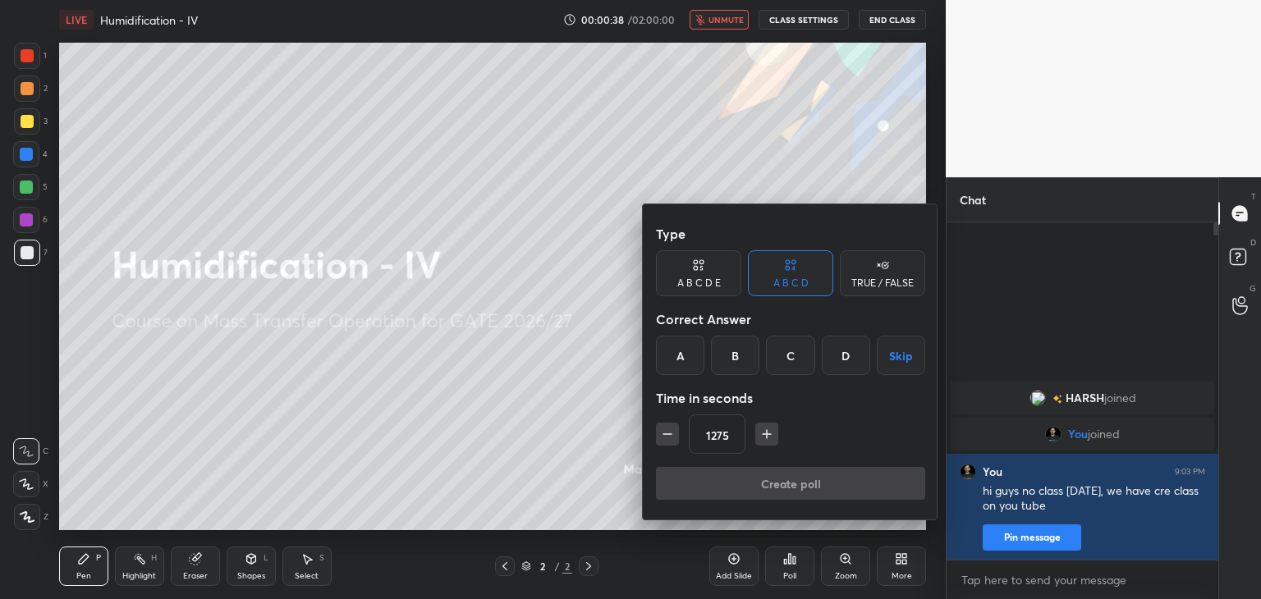
click at [666, 426] on icon "button" at bounding box center [667, 434] width 16 height 16
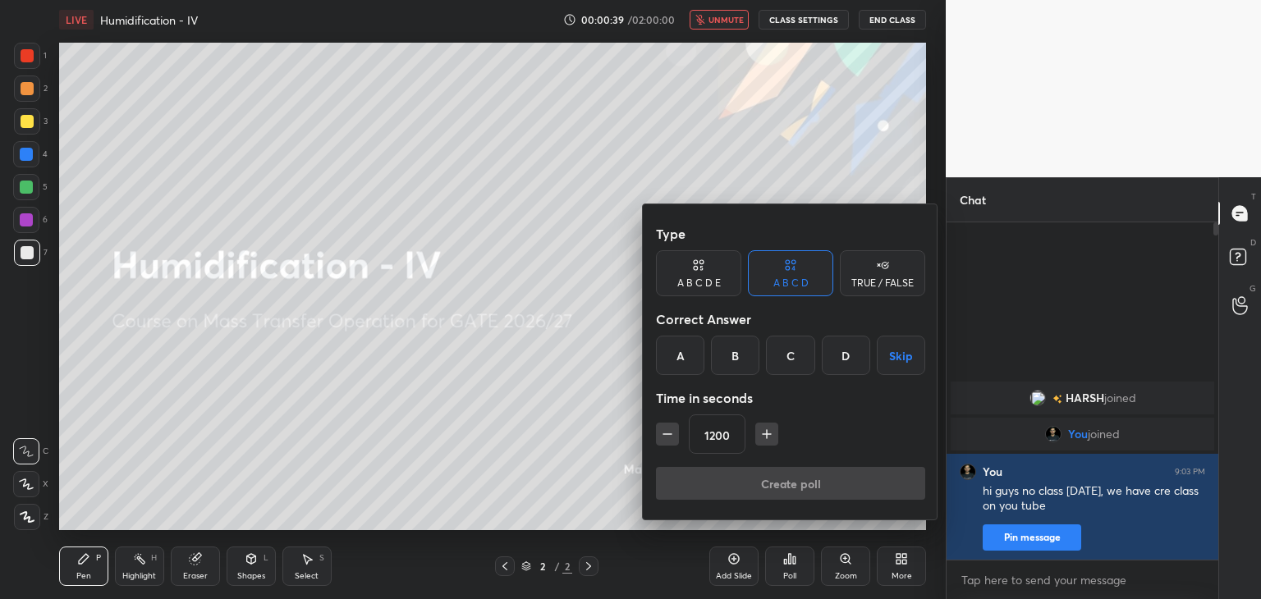
click at [666, 426] on icon "button" at bounding box center [667, 434] width 16 height 16
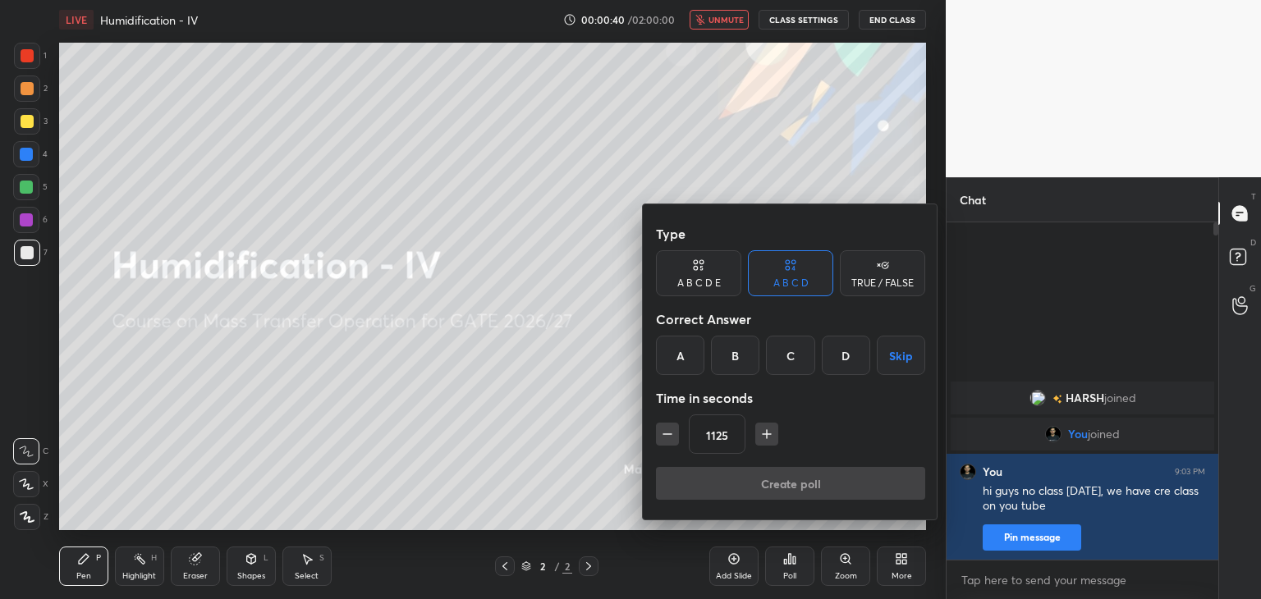
click at [666, 426] on icon "button" at bounding box center [667, 434] width 16 height 16
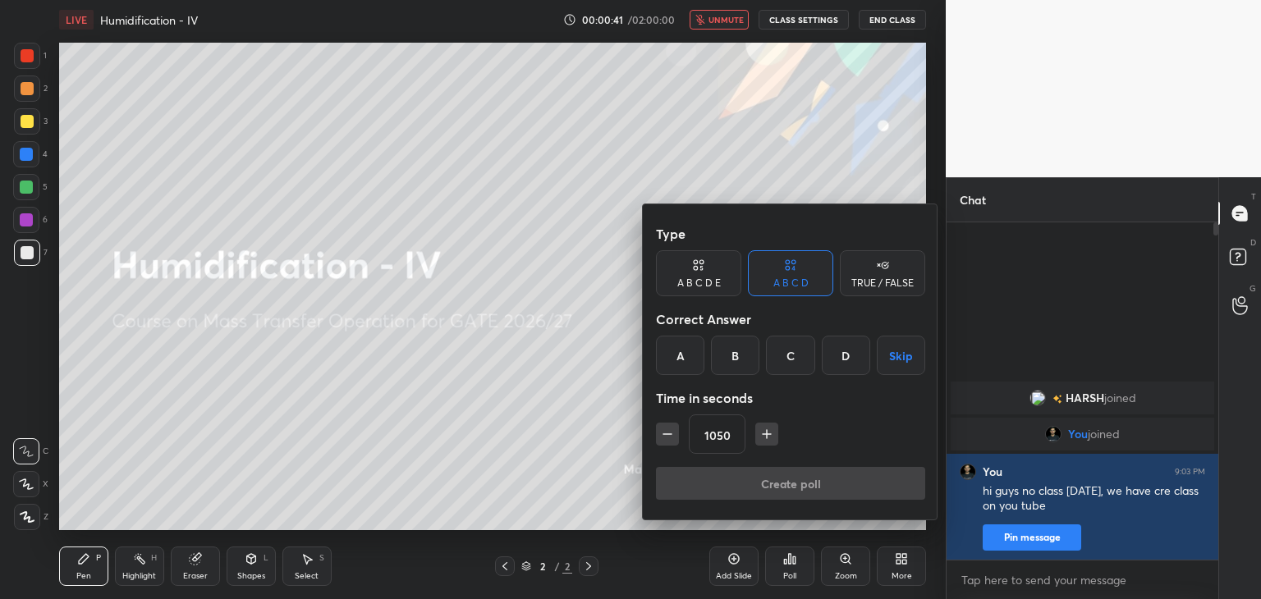
click at [666, 426] on icon "button" at bounding box center [667, 434] width 16 height 16
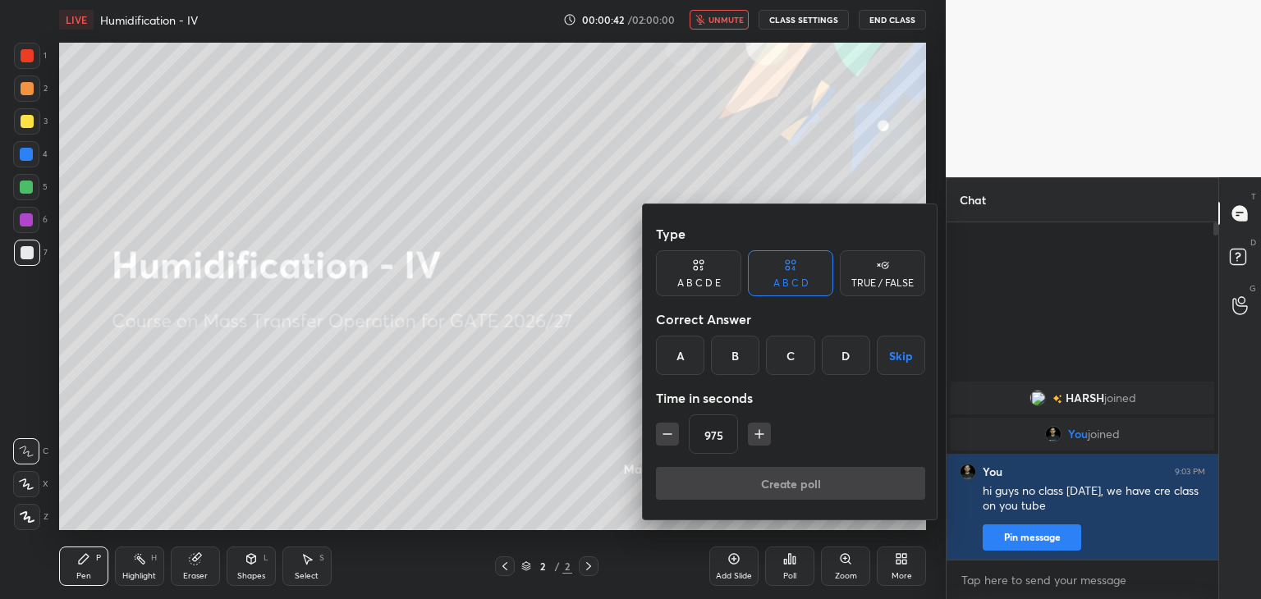
click at [666, 426] on icon "button" at bounding box center [667, 434] width 16 height 16
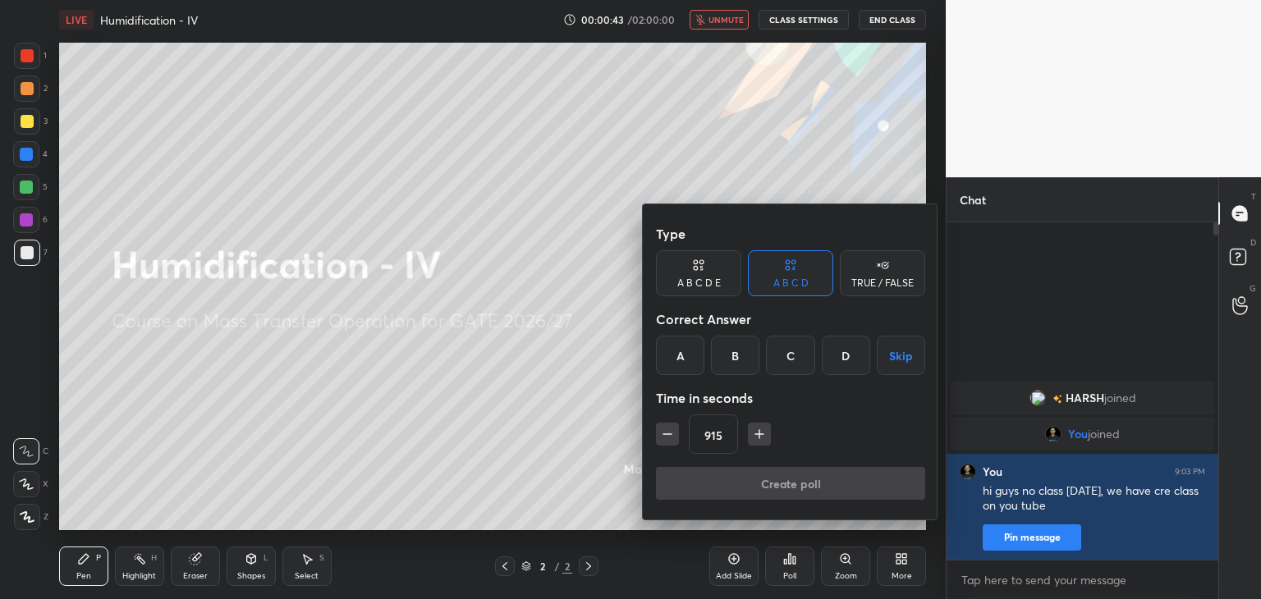
type input "900"
click at [683, 361] on div "A" at bounding box center [680, 355] width 48 height 39
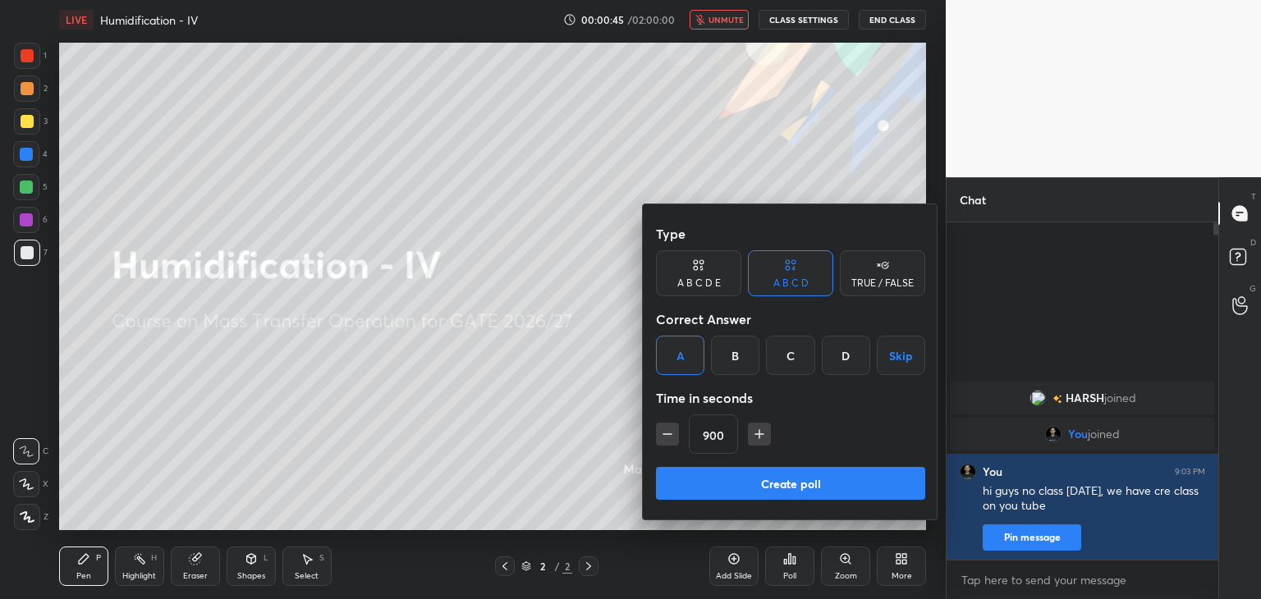
click at [751, 478] on button "Create poll" at bounding box center [790, 483] width 269 height 33
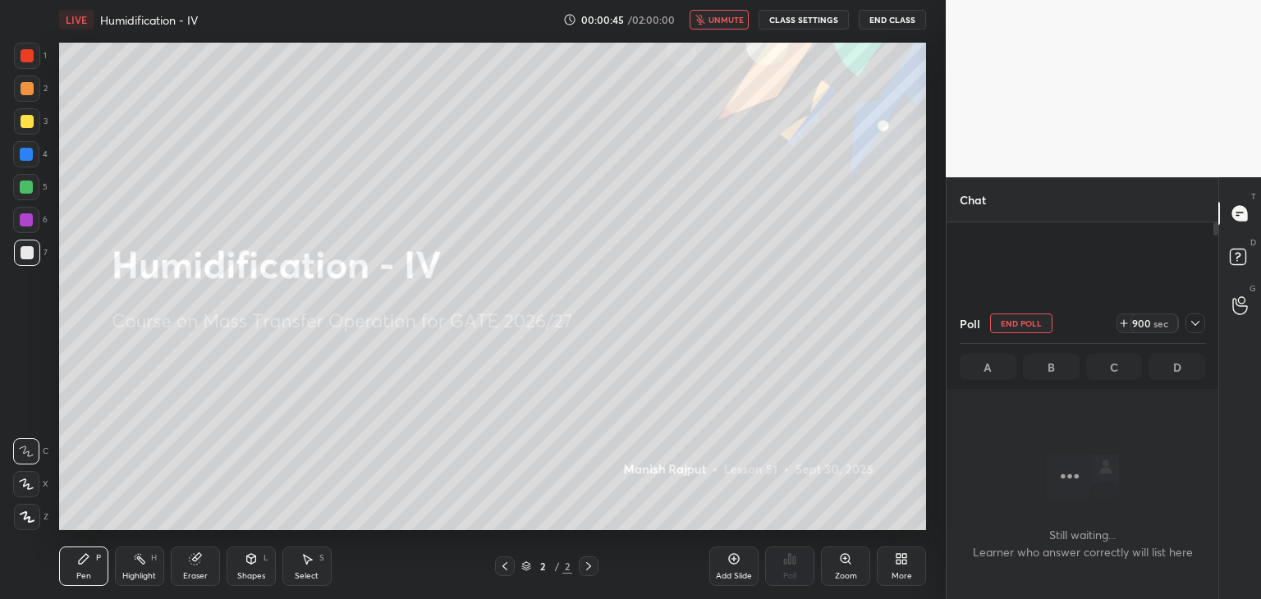
scroll to position [0, 0]
click at [1195, 319] on icon at bounding box center [1195, 323] width 13 height 13
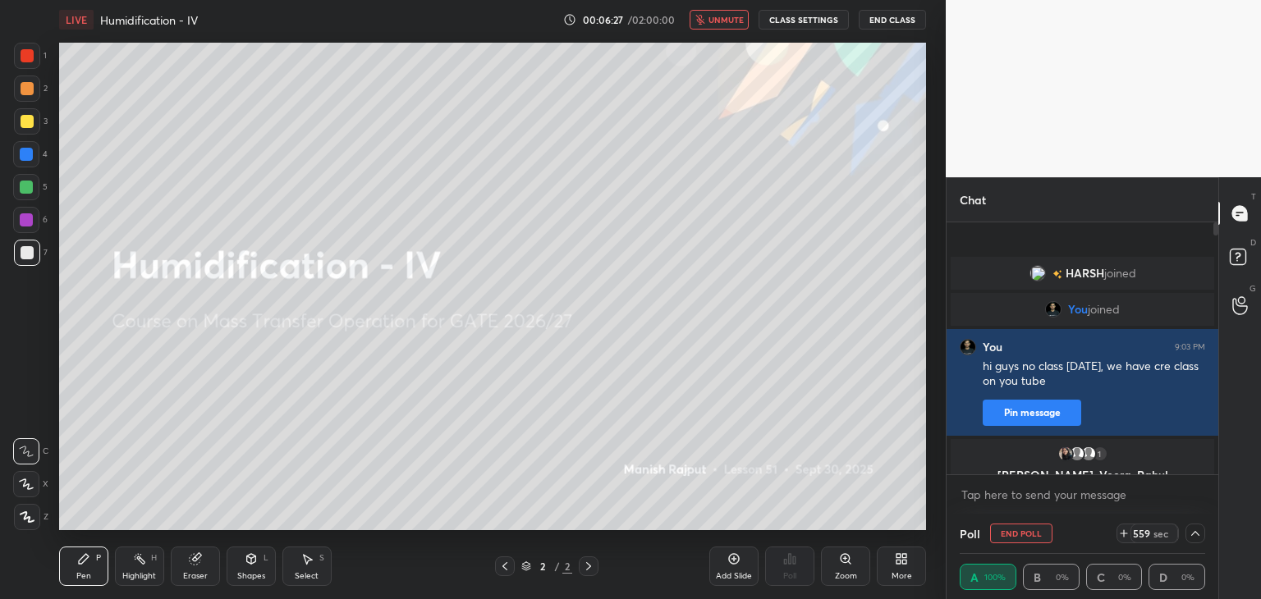
scroll to position [0, 5]
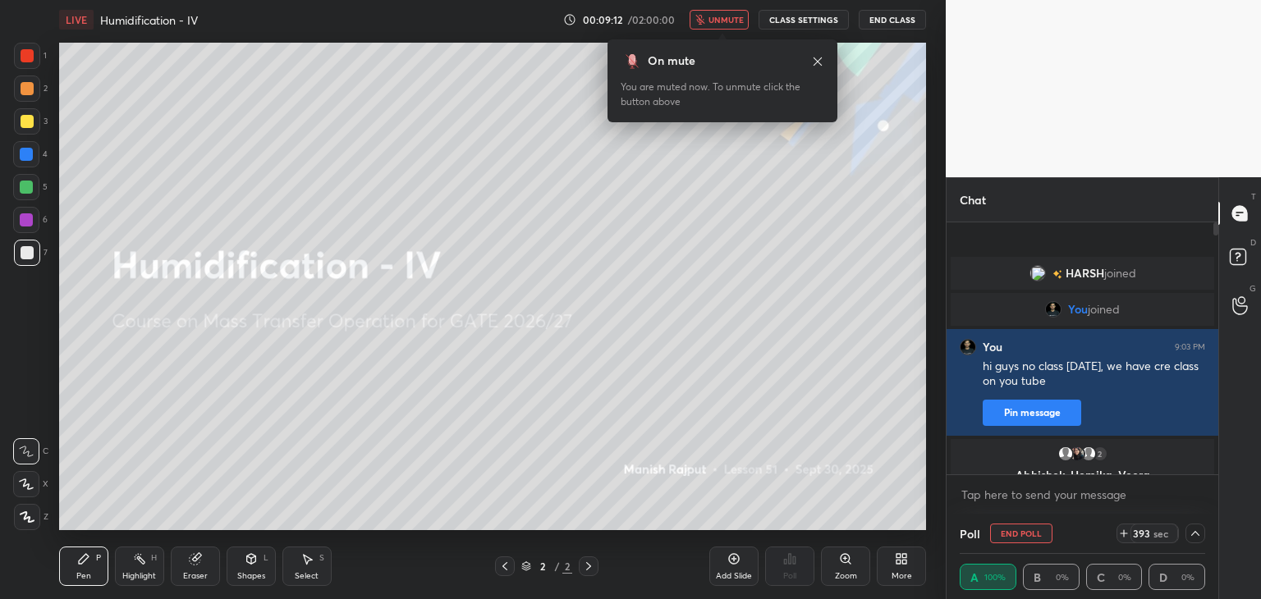
click at [893, 21] on button "End Class" at bounding box center [892, 20] width 67 height 20
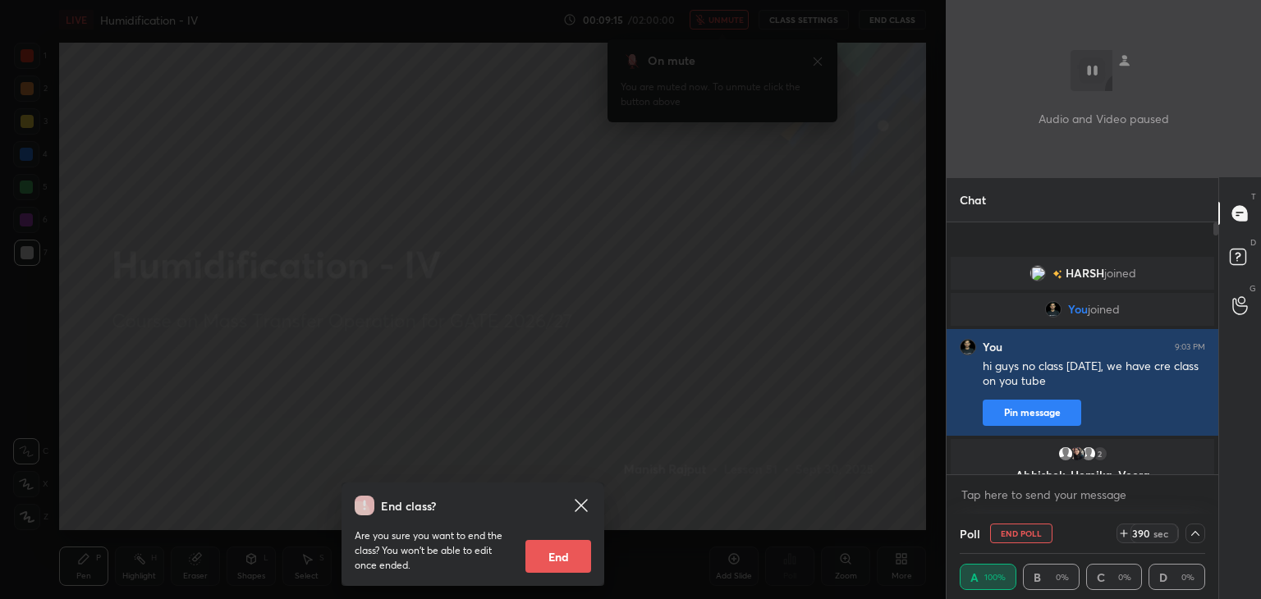
click at [568, 560] on button "End" at bounding box center [558, 556] width 66 height 33
type textarea "x"
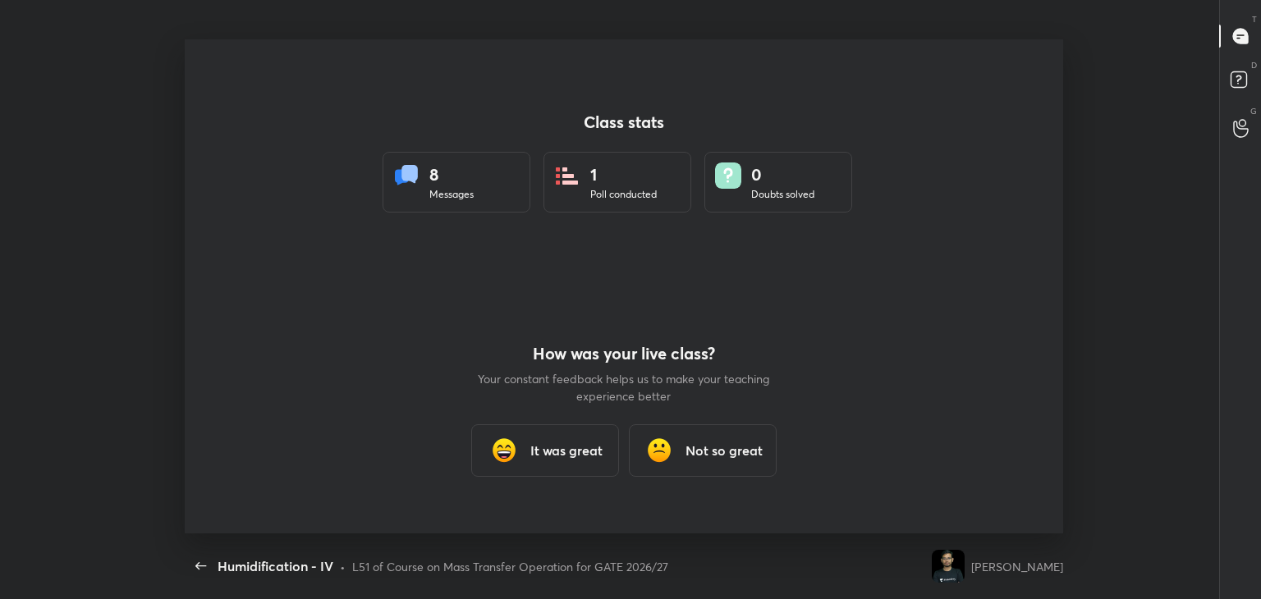
scroll to position [494, 1239]
click at [575, 451] on h3 "It was great" at bounding box center [566, 451] width 72 height 20
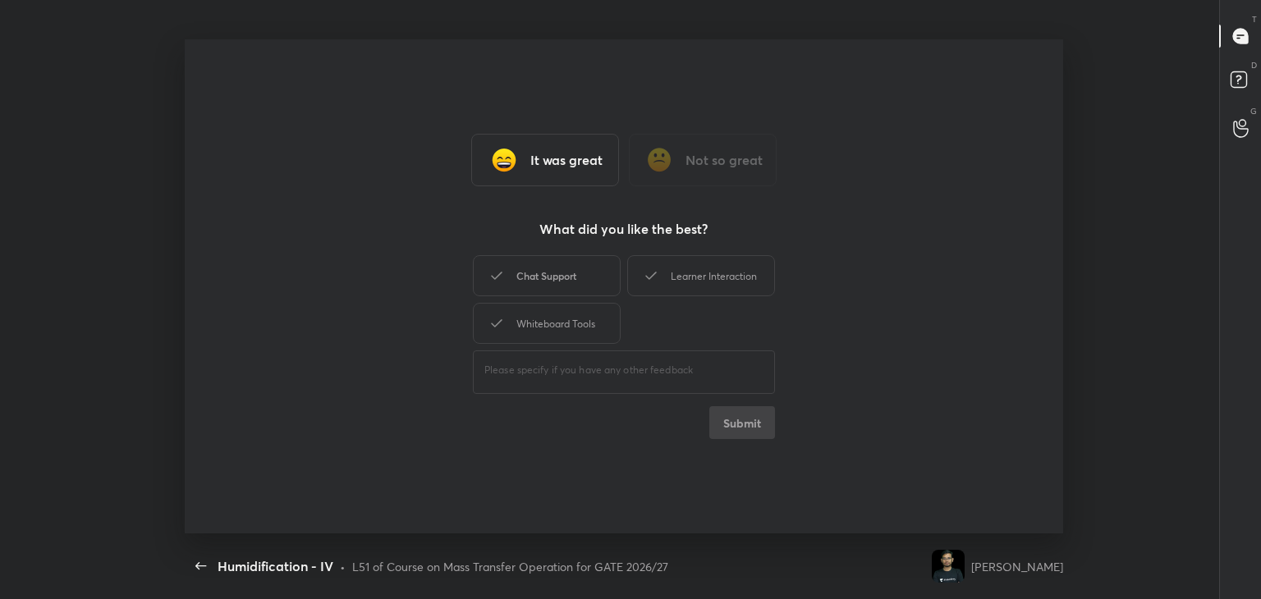
click at [588, 278] on div "Chat Support" at bounding box center [547, 275] width 148 height 41
click at [751, 428] on button "Submit" at bounding box center [742, 422] width 66 height 33
